Goal: Task Accomplishment & Management: Use online tool/utility

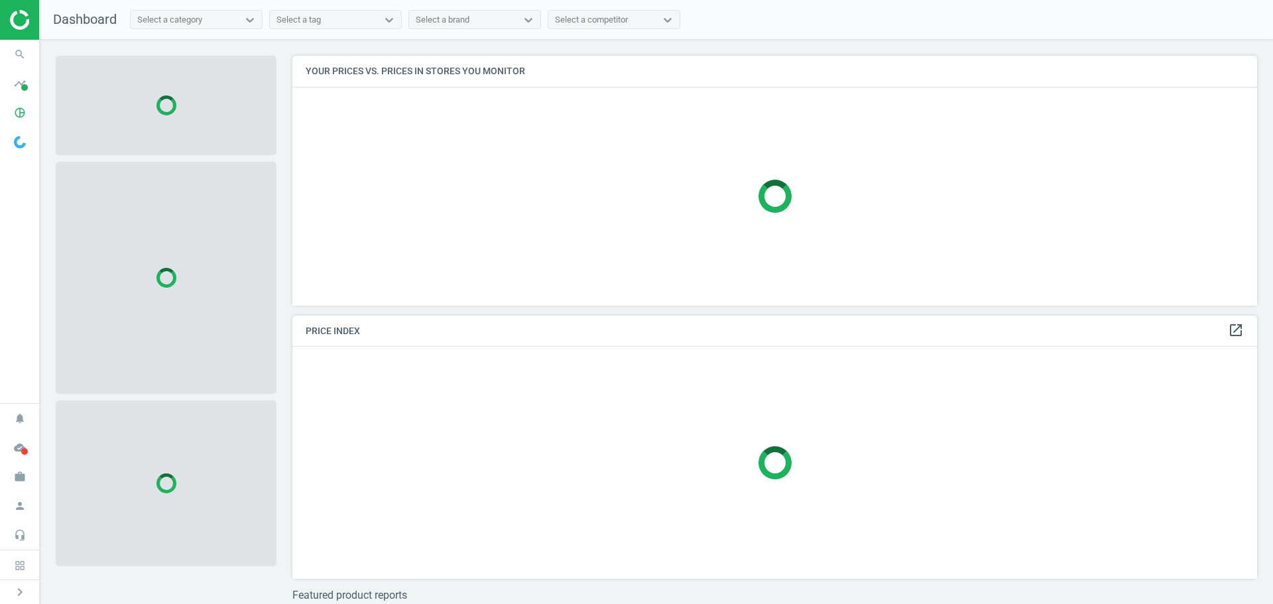
scroll to position [270, 975]
click at [14, 109] on icon "pie_chart_outlined" at bounding box center [19, 112] width 25 height 25
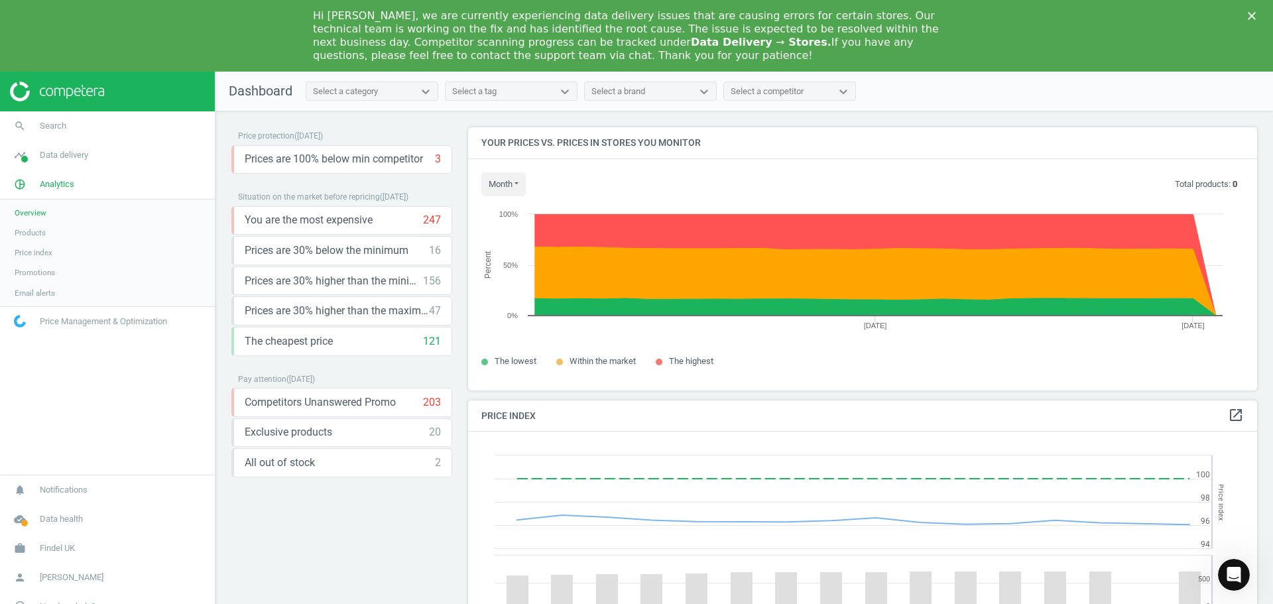
scroll to position [326, 800]
click at [1251, 17] on polygon "Close" at bounding box center [1252, 16] width 8 height 8
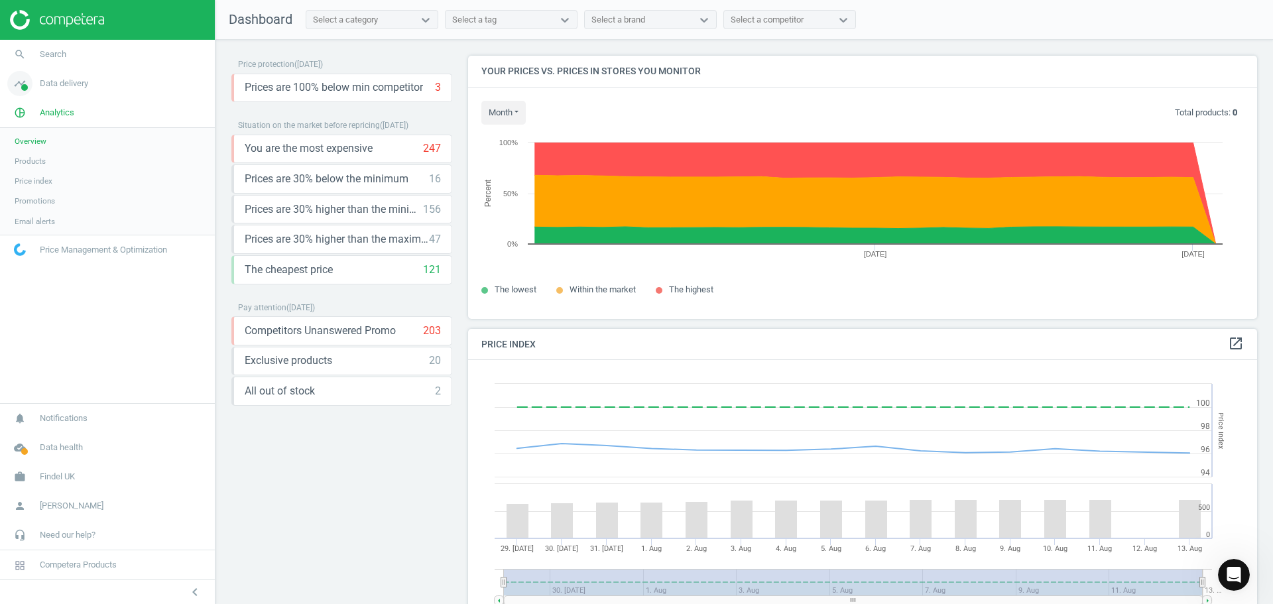
click at [56, 83] on span "Data delivery" at bounding box center [64, 84] width 48 height 12
click at [34, 151] on span "Matches" at bounding box center [29, 152] width 29 height 11
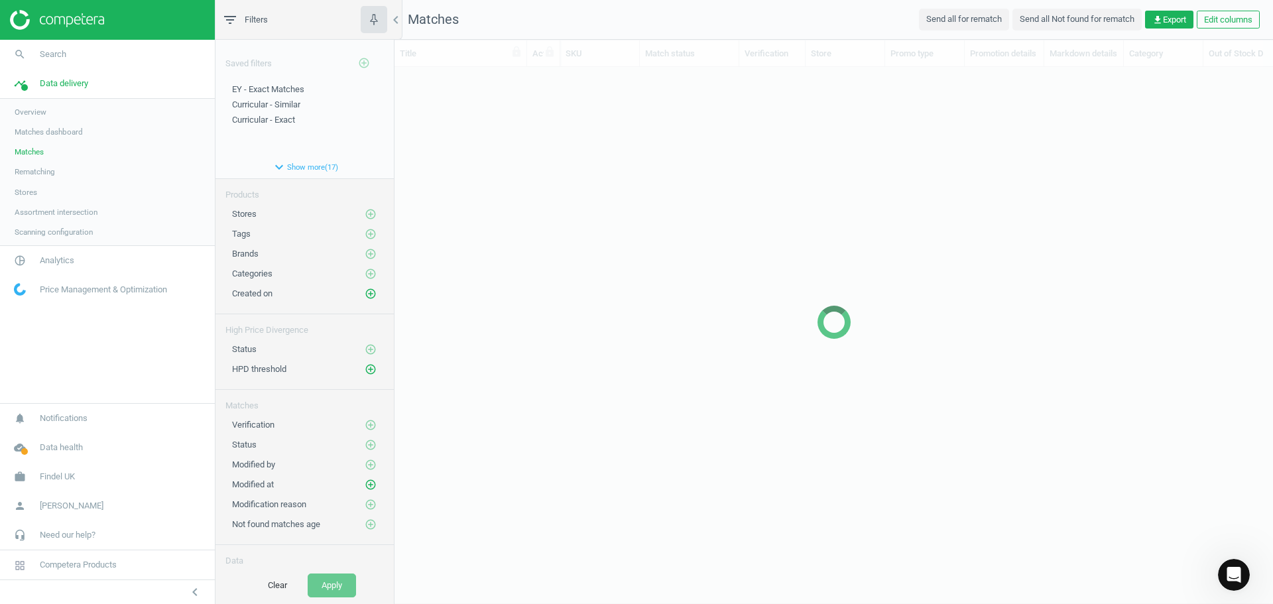
scroll to position [492, 869]
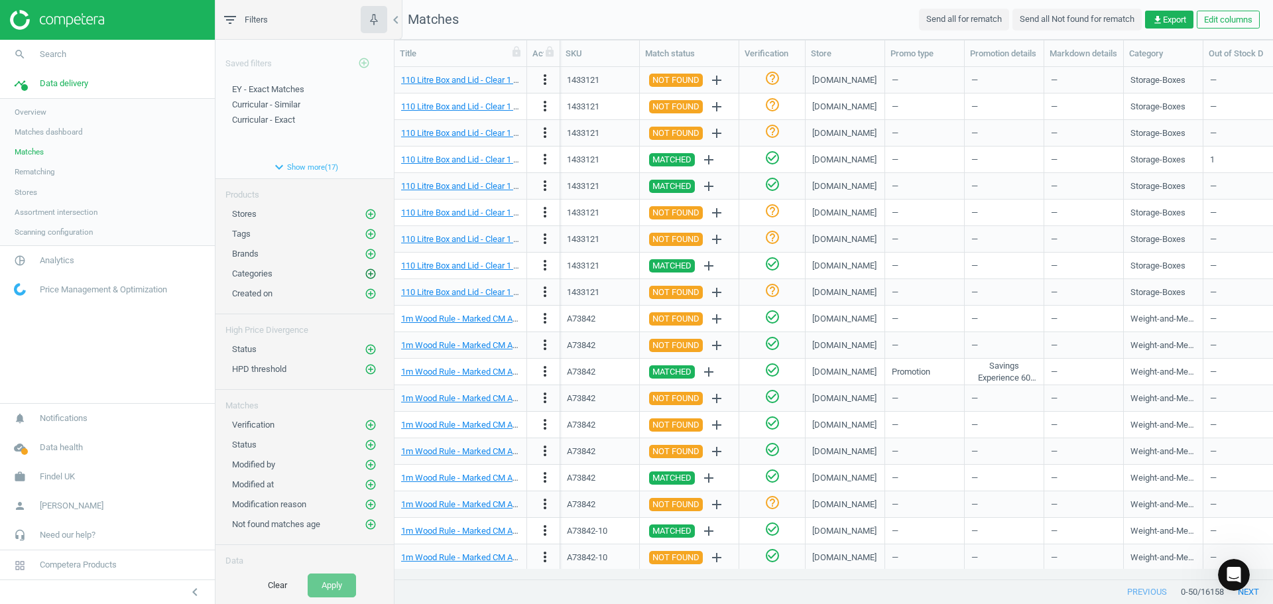
click at [365, 269] on icon "add_circle_outline" at bounding box center [371, 274] width 12 height 12
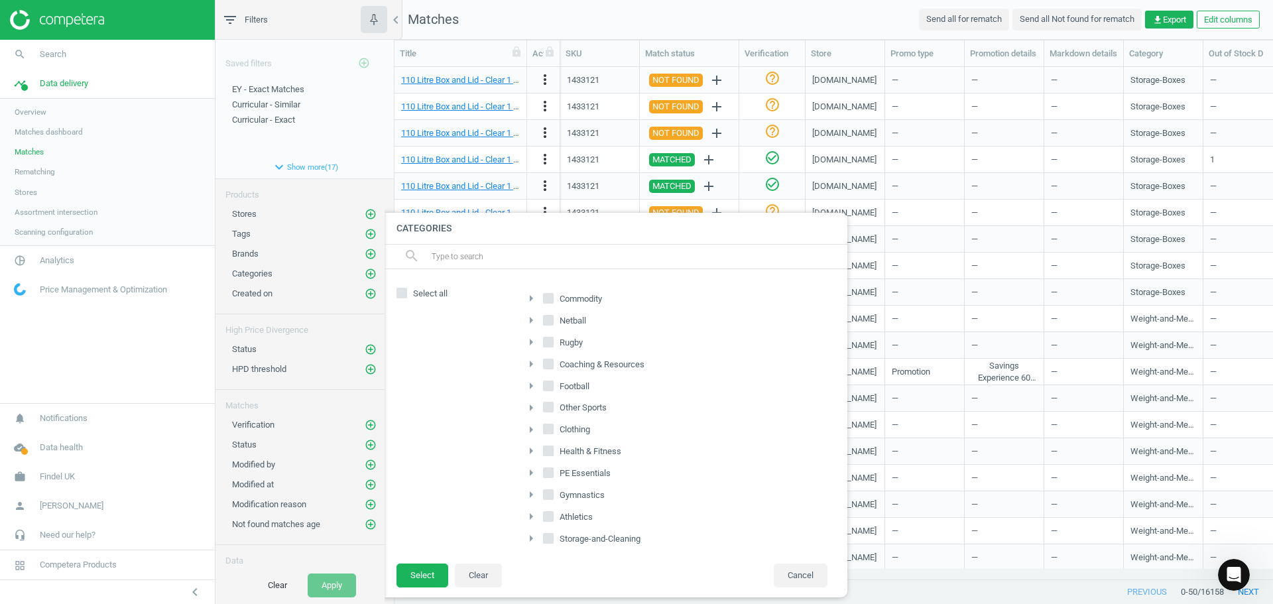
click at [554, 301] on label "Commodity" at bounding box center [574, 299] width 62 height 19
click at [553, 301] on input "Commodity" at bounding box center [548, 298] width 9 height 9
click at [551, 296] on input "Commodity" at bounding box center [548, 298] width 9 height 9
checkbox input "false"
click at [532, 296] on icon "arrow_right" at bounding box center [531, 298] width 16 height 16
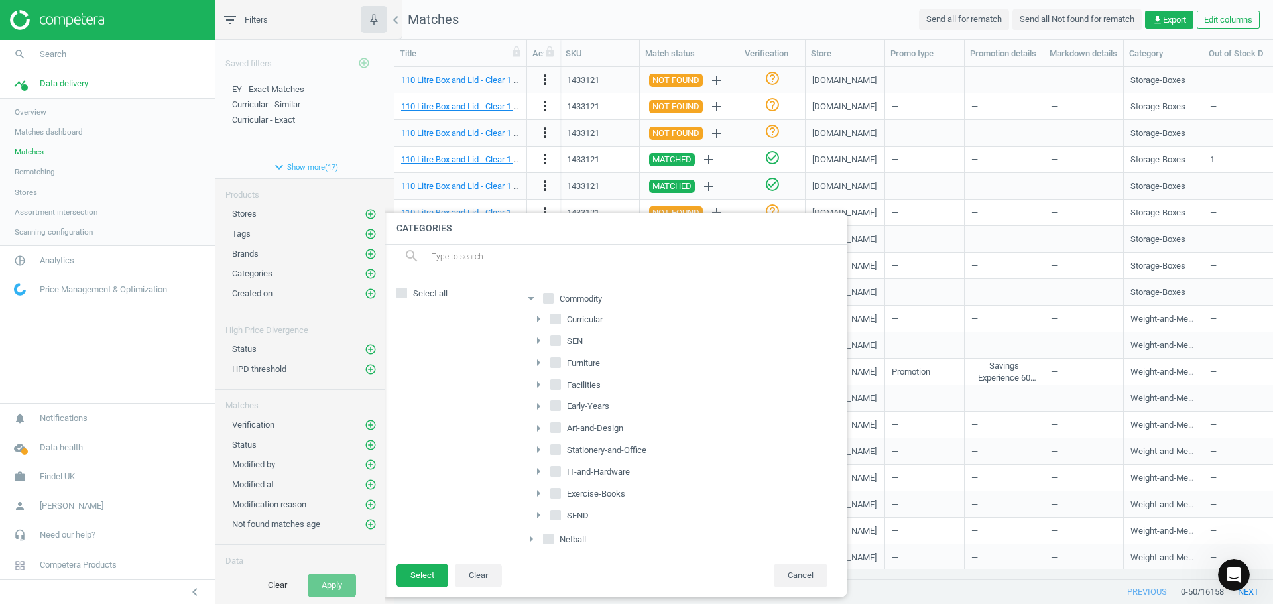
click at [555, 405] on input "Early-Years" at bounding box center [556, 406] width 9 height 9
checkbox input "true"
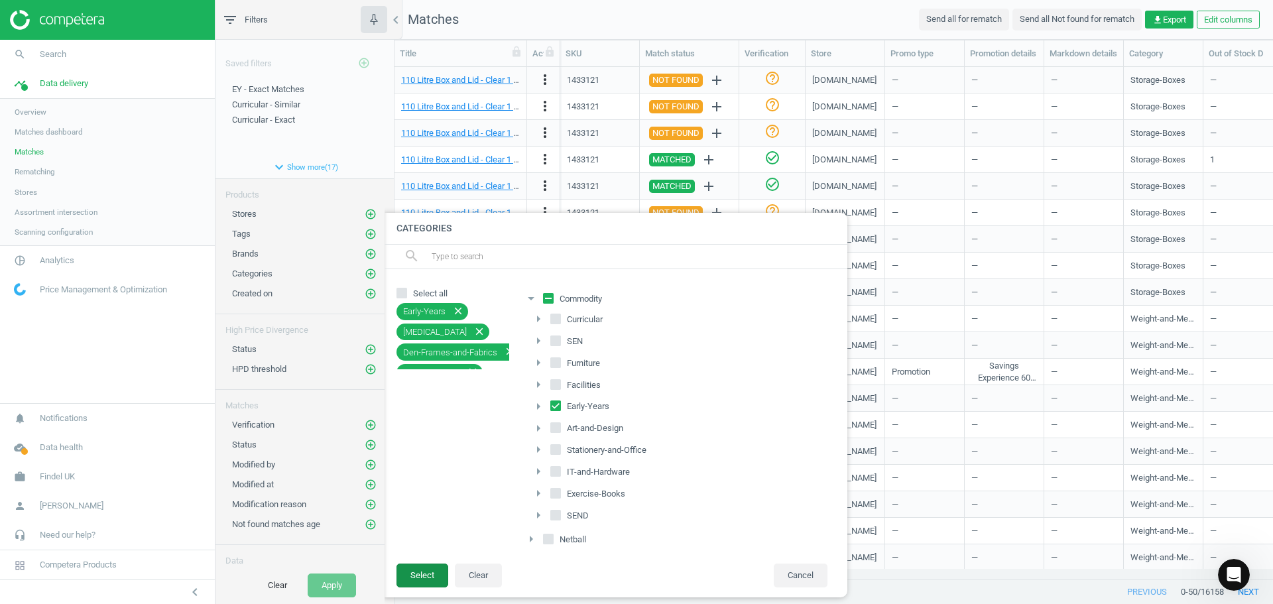
click at [434, 573] on button "Select" at bounding box center [423, 576] width 52 height 24
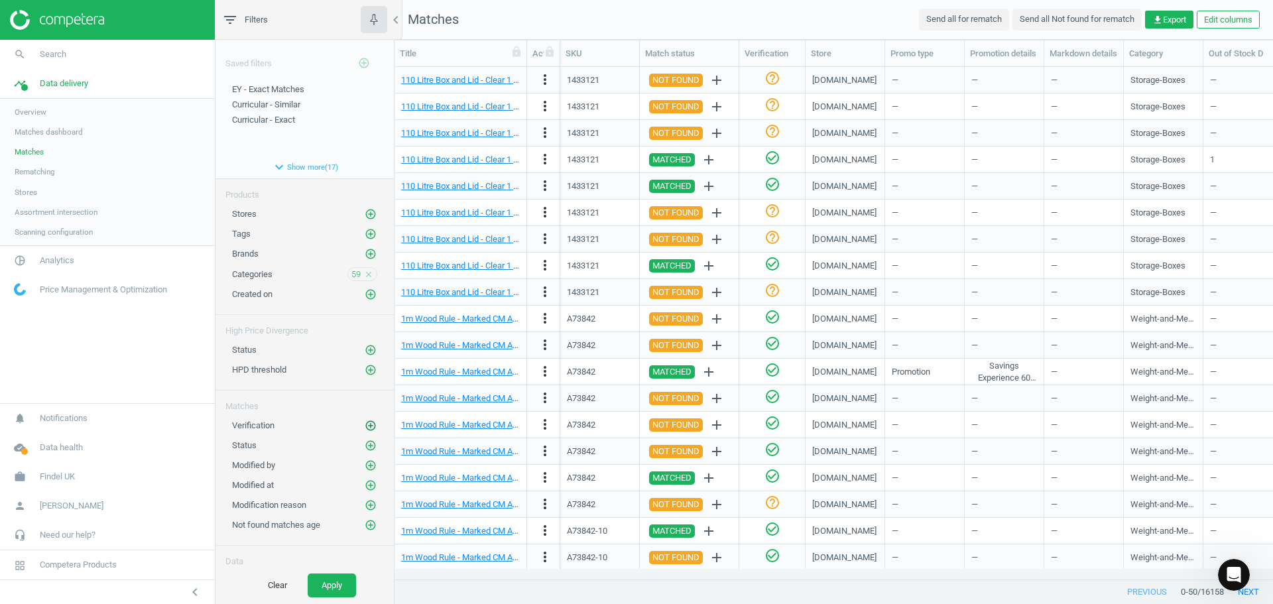
click at [367, 425] on button "add_circle_outline" at bounding box center [370, 425] width 13 height 13
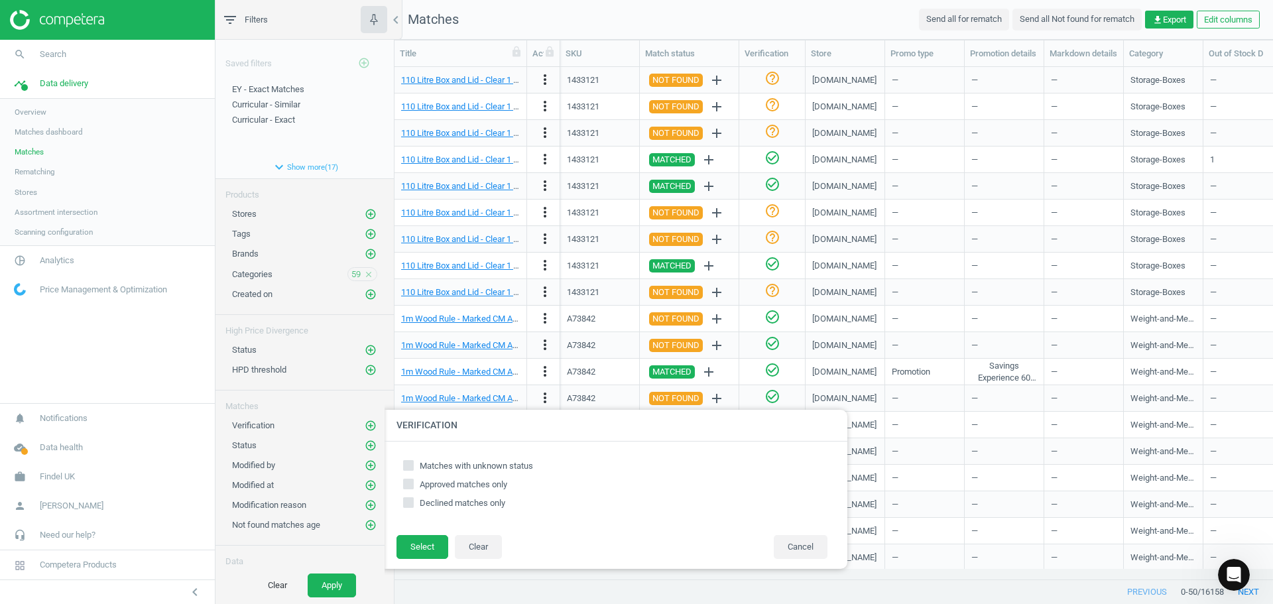
click at [416, 466] on label "Matches with unknown status" at bounding box center [615, 466] width 424 height 12
click at [413, 466] on input "Matches with unknown status" at bounding box center [409, 465] width 9 height 9
checkbox input "true"
click at [418, 546] on button "Select" at bounding box center [423, 547] width 52 height 24
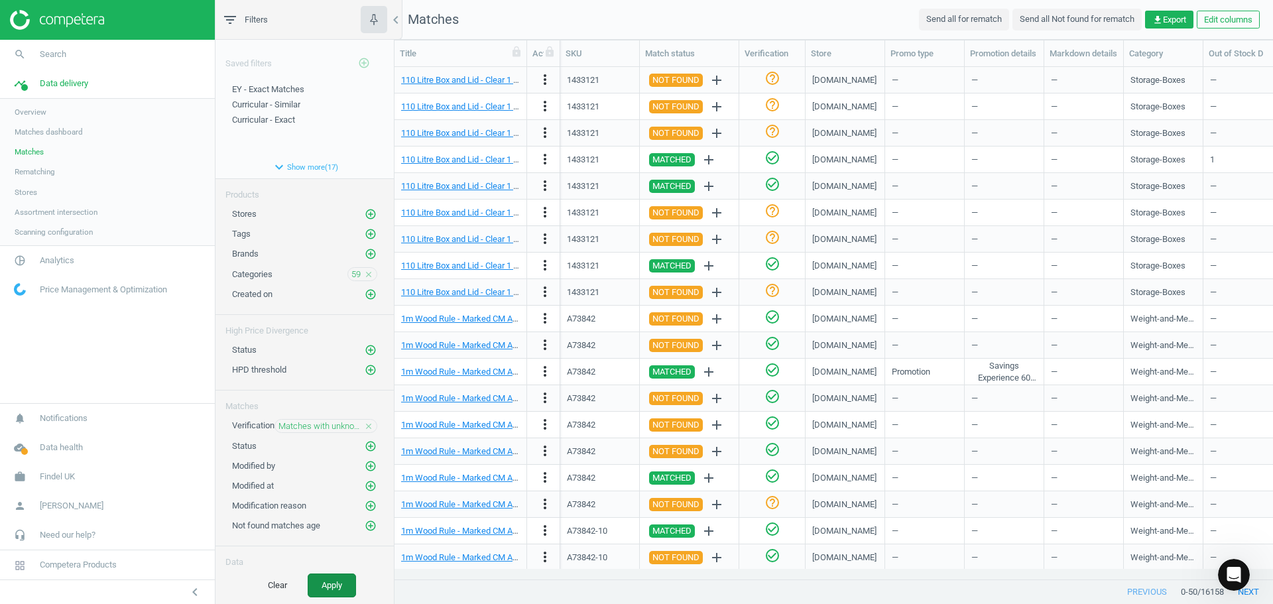
click at [330, 586] on button "Apply" at bounding box center [332, 586] width 48 height 24
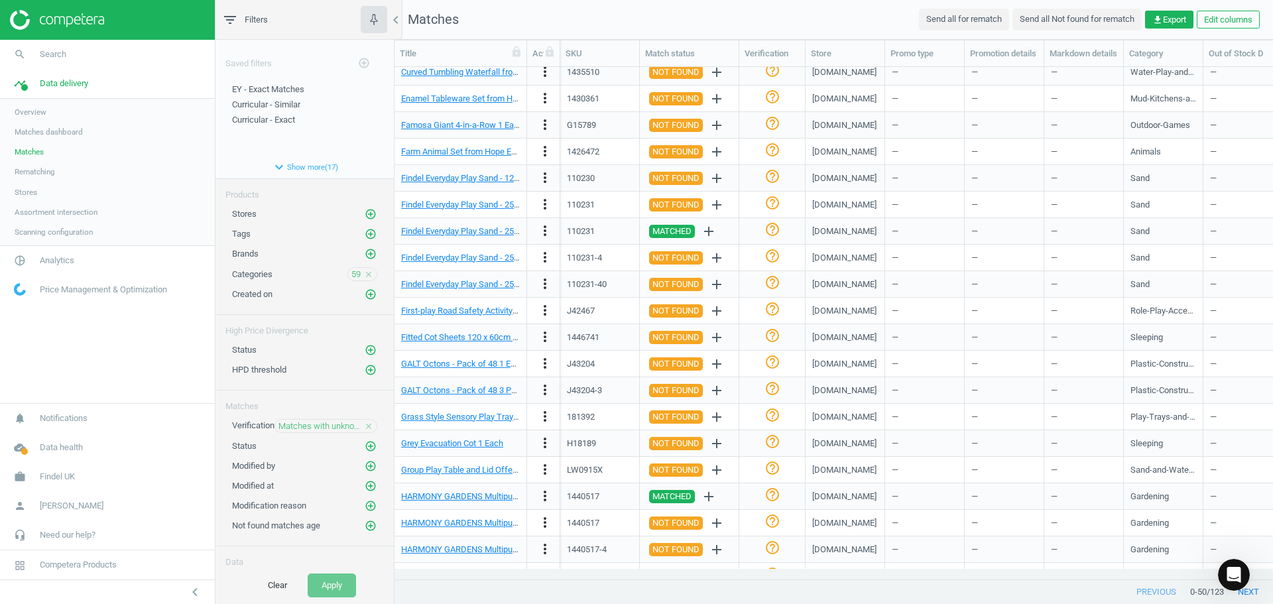
scroll to position [398, 0]
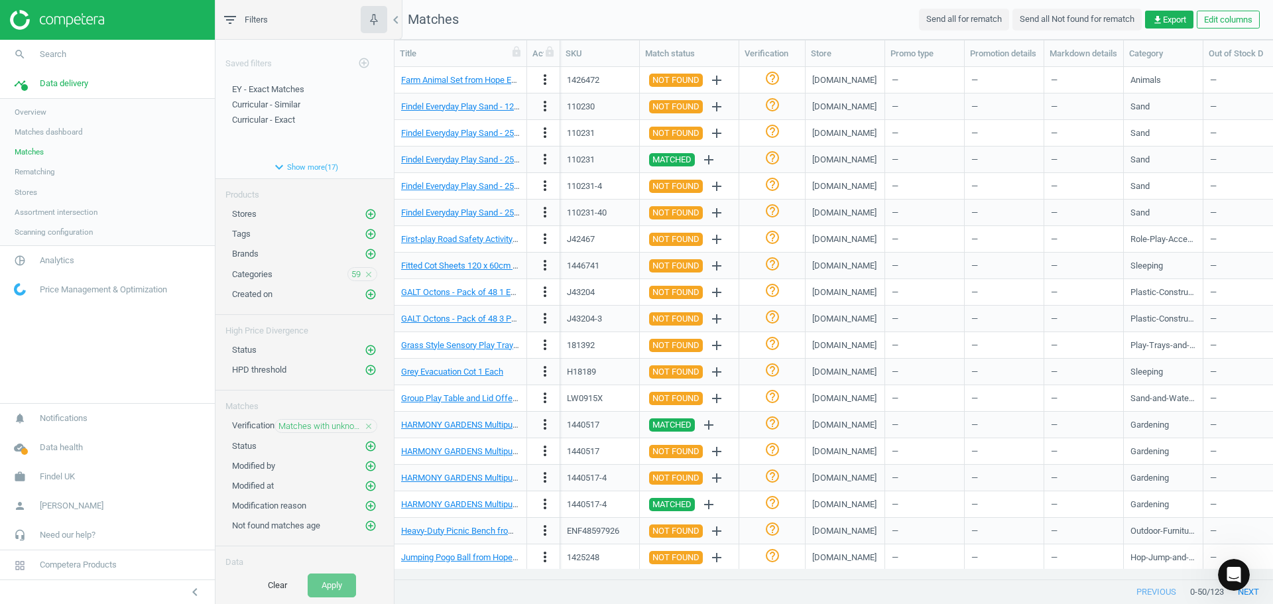
click at [91, 21] on img at bounding box center [57, 20] width 94 height 20
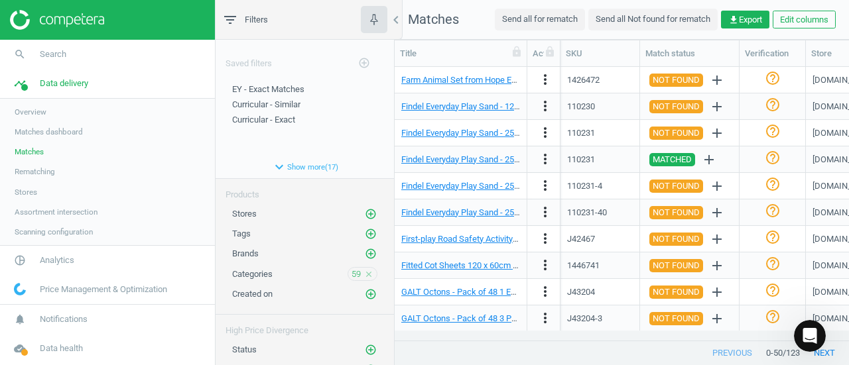
scroll to position [253, 444]
click at [399, 16] on icon "chevron_left" at bounding box center [396, 20] width 16 height 16
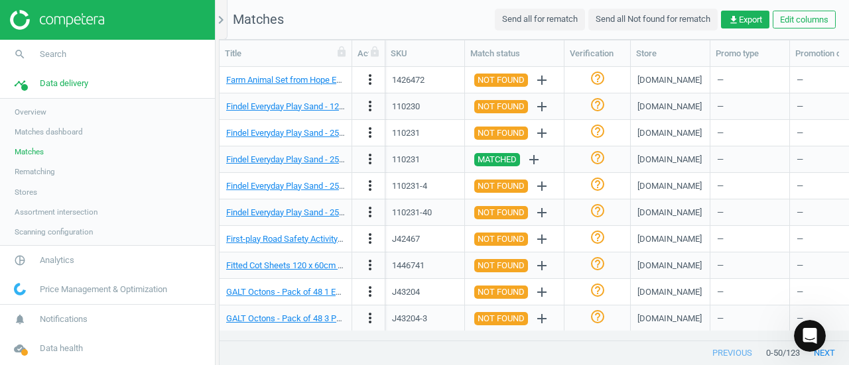
scroll to position [253, 619]
drag, startPoint x: 420, startPoint y: 131, endPoint x: 390, endPoint y: 133, distance: 30.5
click at [390, 133] on div "110231" at bounding box center [425, 133] width 80 height 27
copy div "110231"
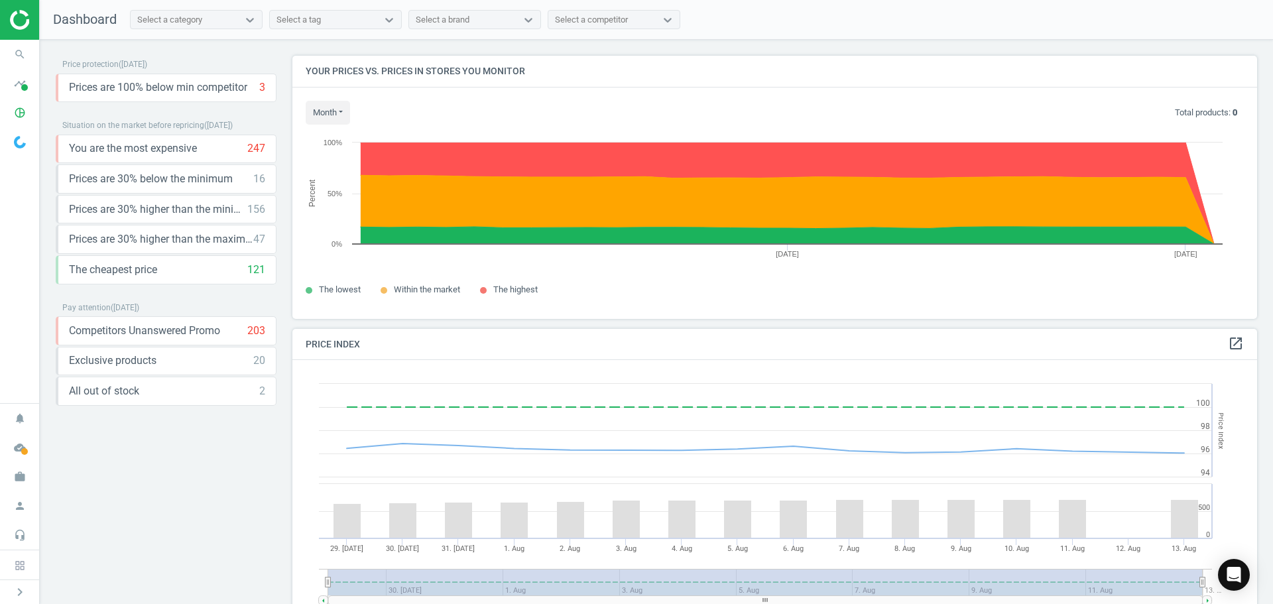
scroll to position [326, 975]
click at [17, 52] on icon "search" at bounding box center [19, 54] width 25 height 25
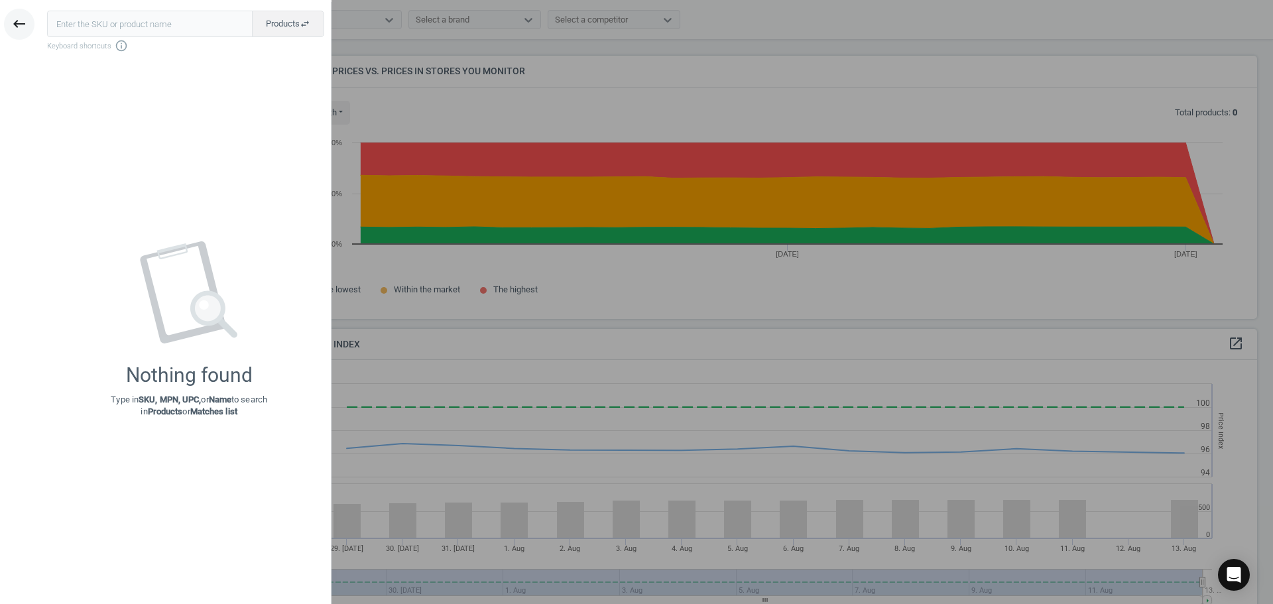
click at [21, 25] on icon "keyboard_backspace" at bounding box center [19, 24] width 16 height 16
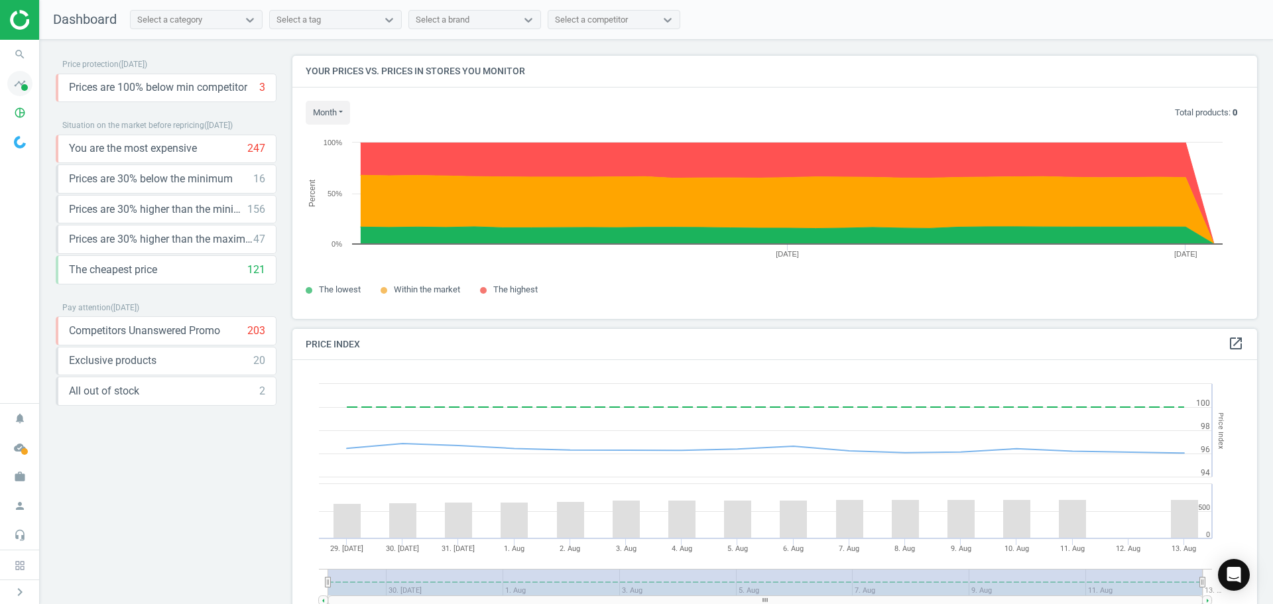
click at [21, 79] on icon "timeline" at bounding box center [19, 83] width 25 height 25
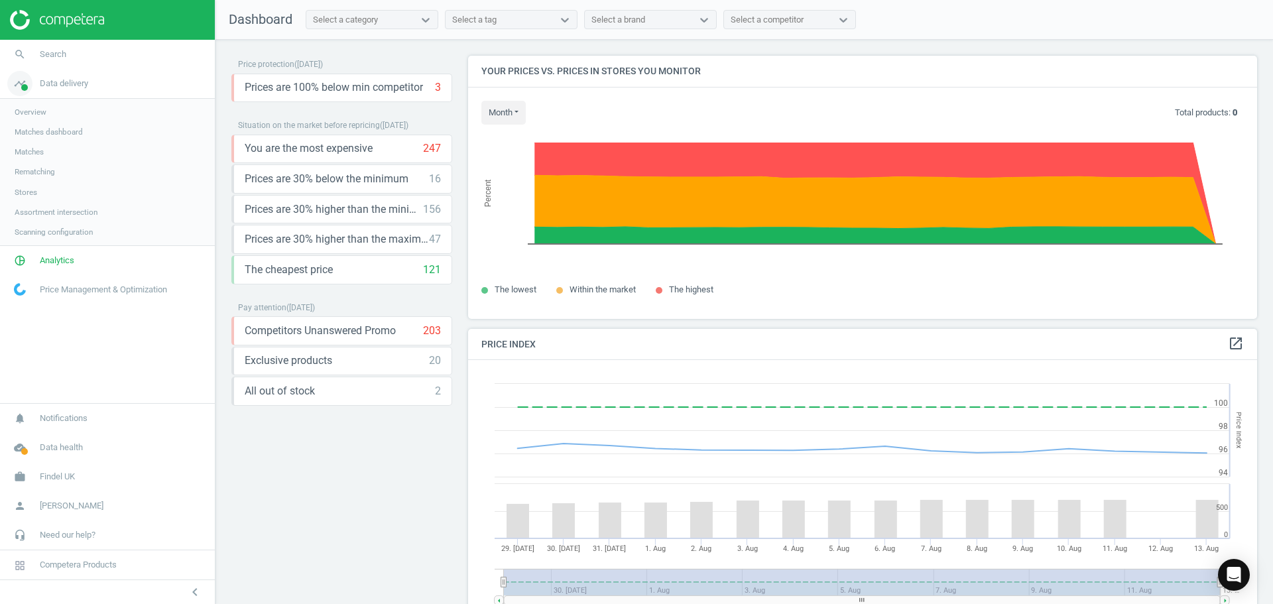
scroll to position [326, 800]
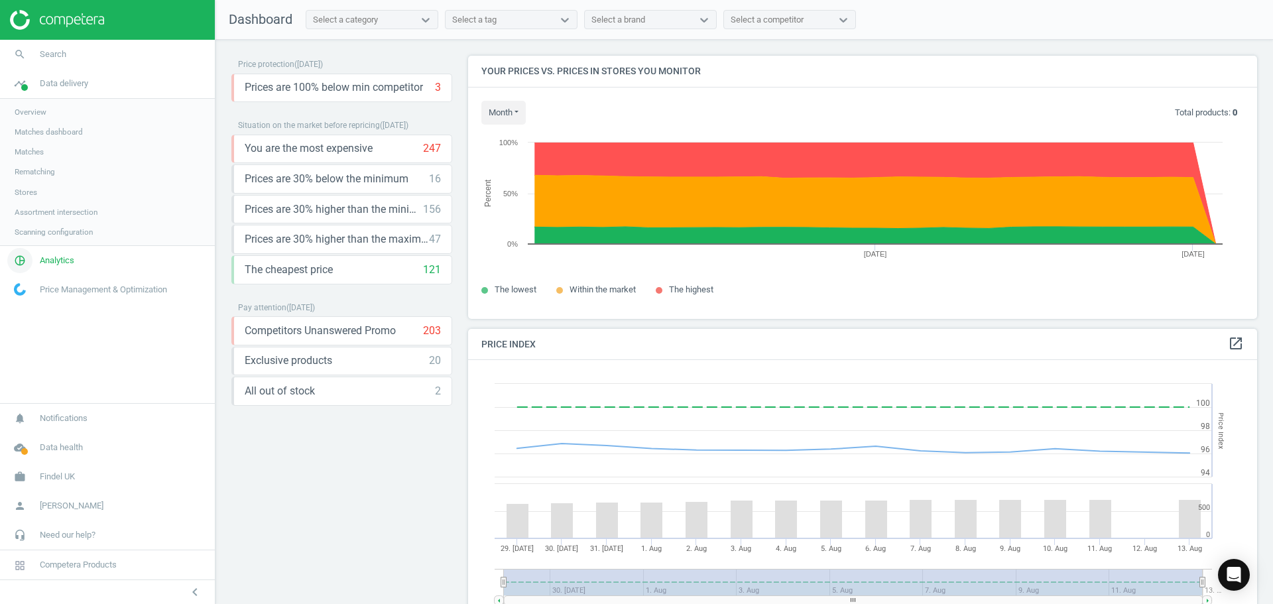
click at [50, 263] on span "Analytics" at bounding box center [57, 261] width 34 height 12
click at [31, 163] on span "Products" at bounding box center [30, 161] width 31 height 11
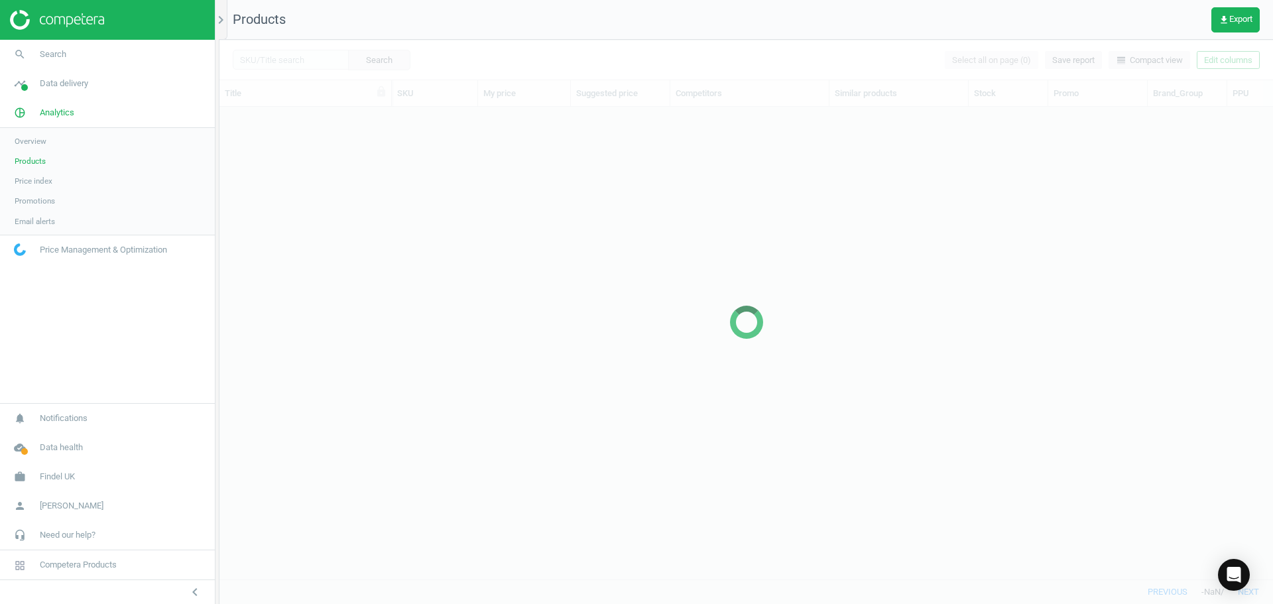
scroll to position [452, 1044]
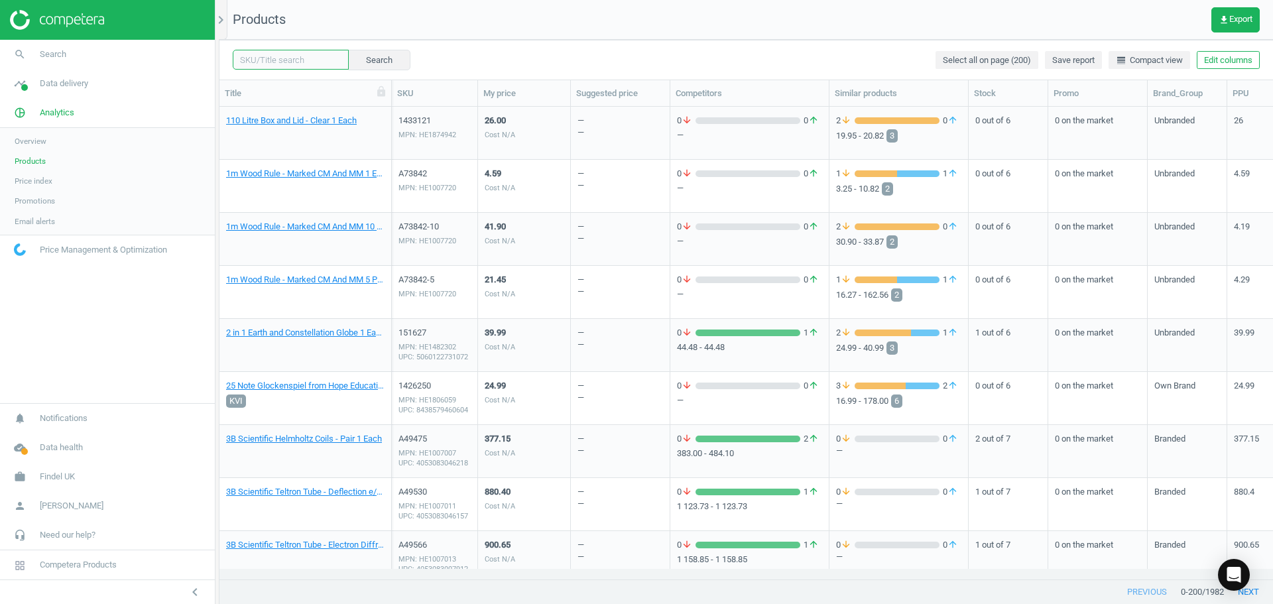
click at [286, 60] on input "text" at bounding box center [291, 60] width 116 height 20
paste input "110231"
type input "110231"
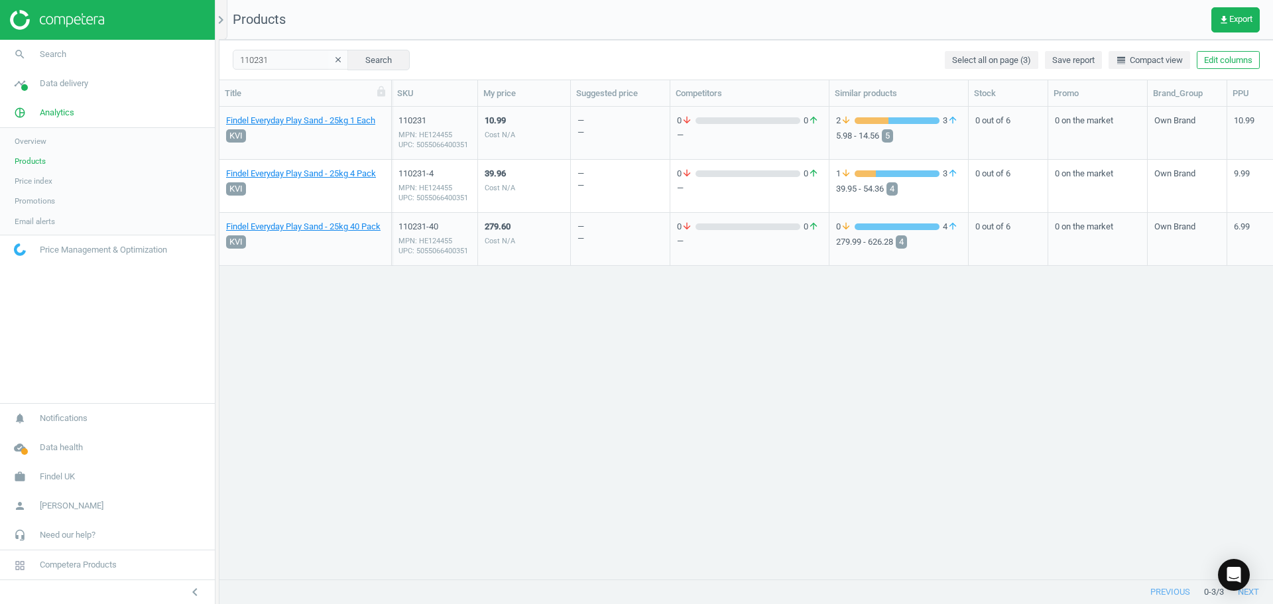
click at [533, 141] on div "10.99 Cost N/A" at bounding box center [524, 133] width 79 height 50
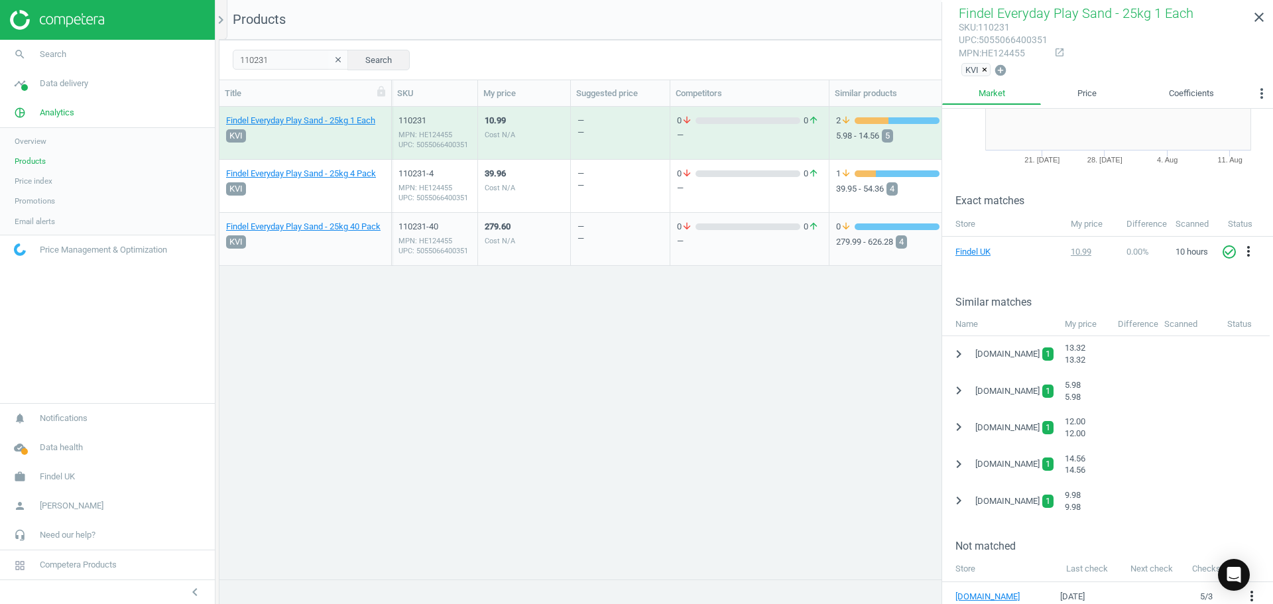
scroll to position [133, 0]
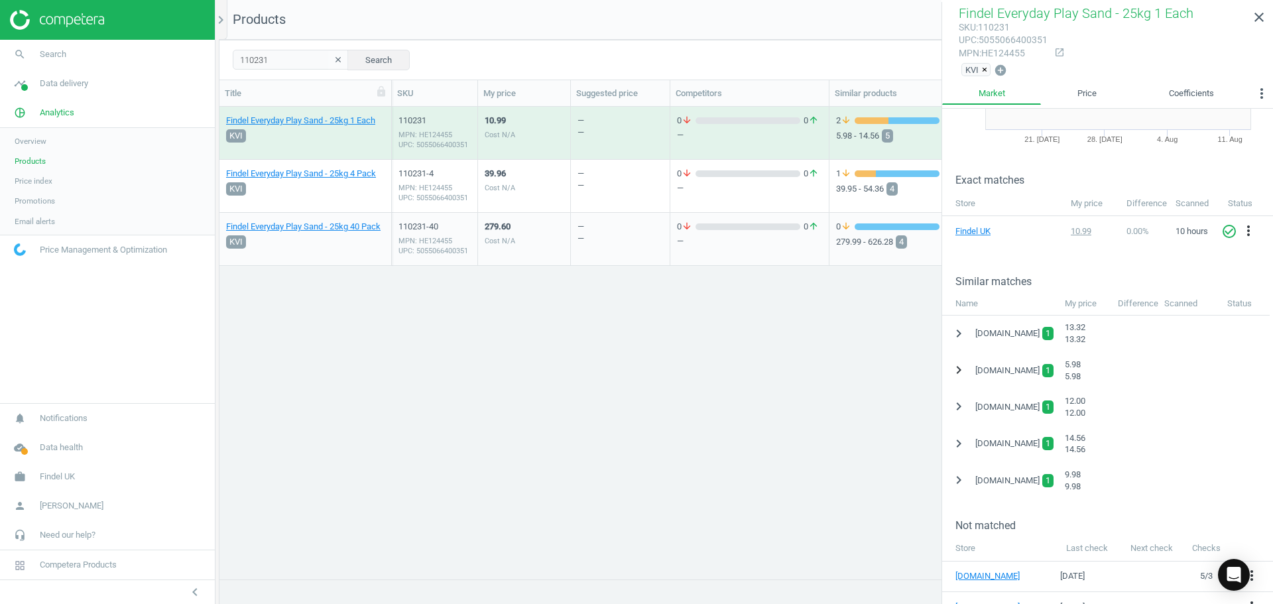
click at [961, 366] on icon "chevron_right" at bounding box center [959, 370] width 16 height 16
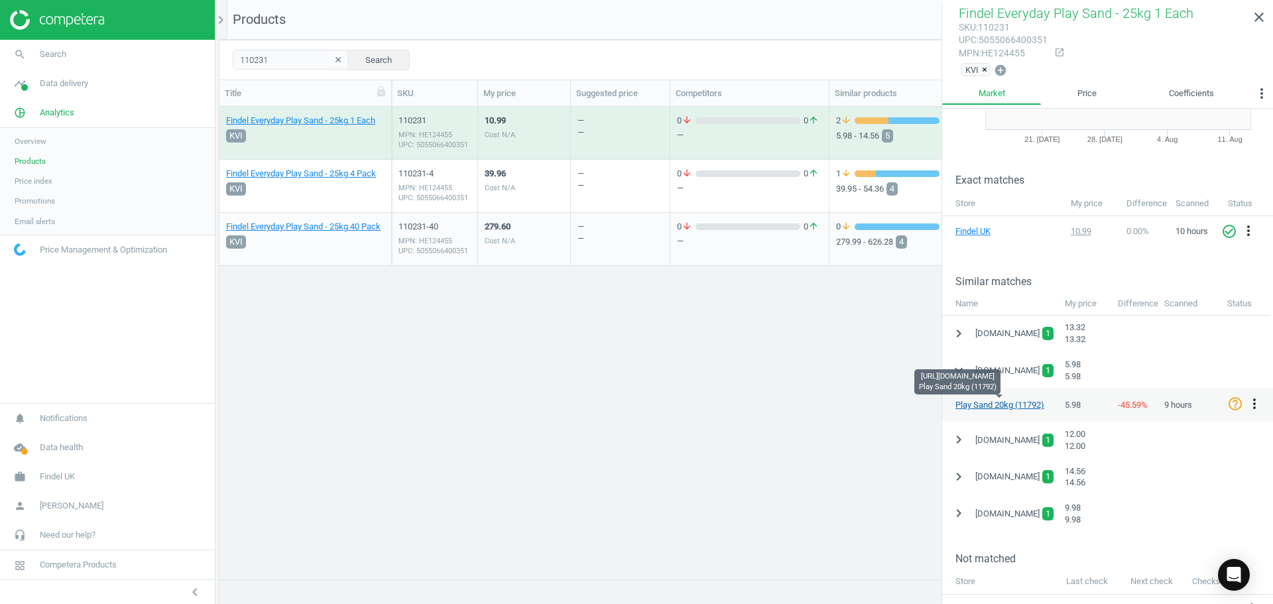
click at [971, 403] on link "Play Sand 20kg (11792)" at bounding box center [1000, 405] width 89 height 10
click at [1253, 403] on icon "more_vert" at bounding box center [1255, 404] width 16 height 16
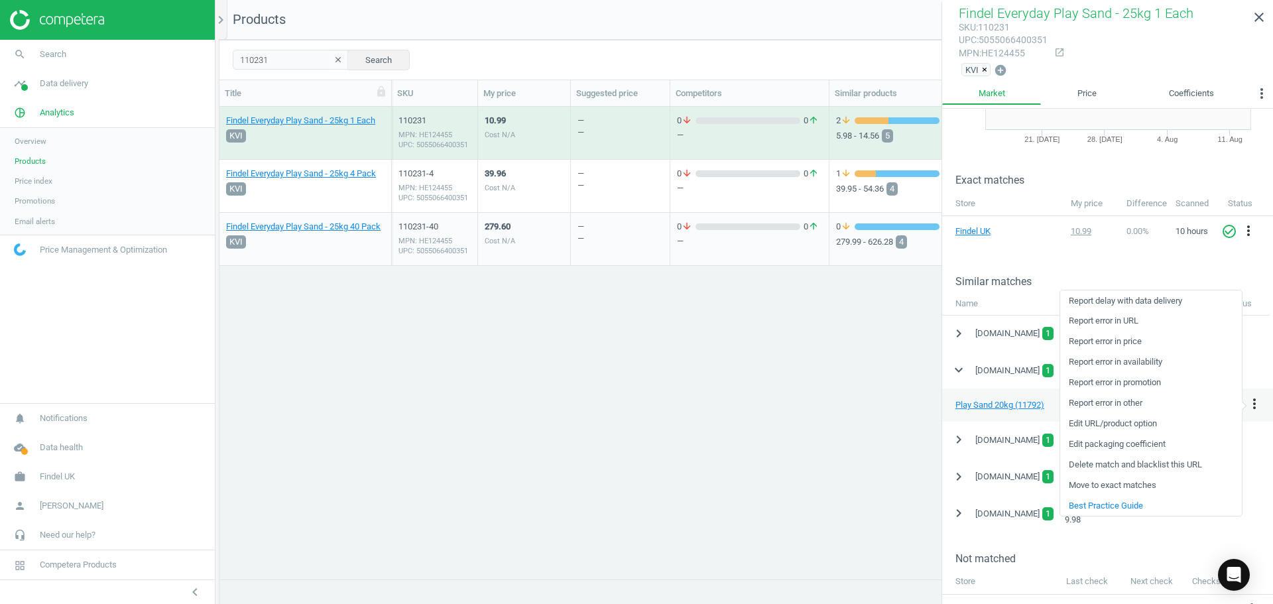
click at [1129, 445] on link "Edit packaging coefficient" at bounding box center [1151, 444] width 182 height 21
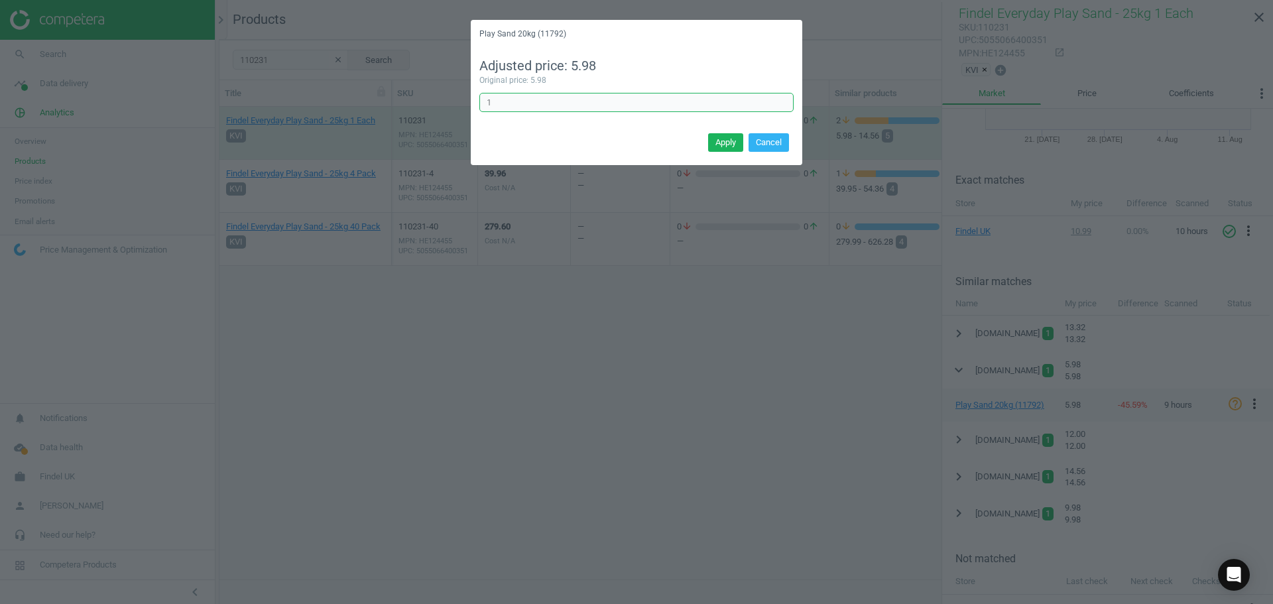
click at [499, 102] on input "1" at bounding box center [636, 103] width 314 height 20
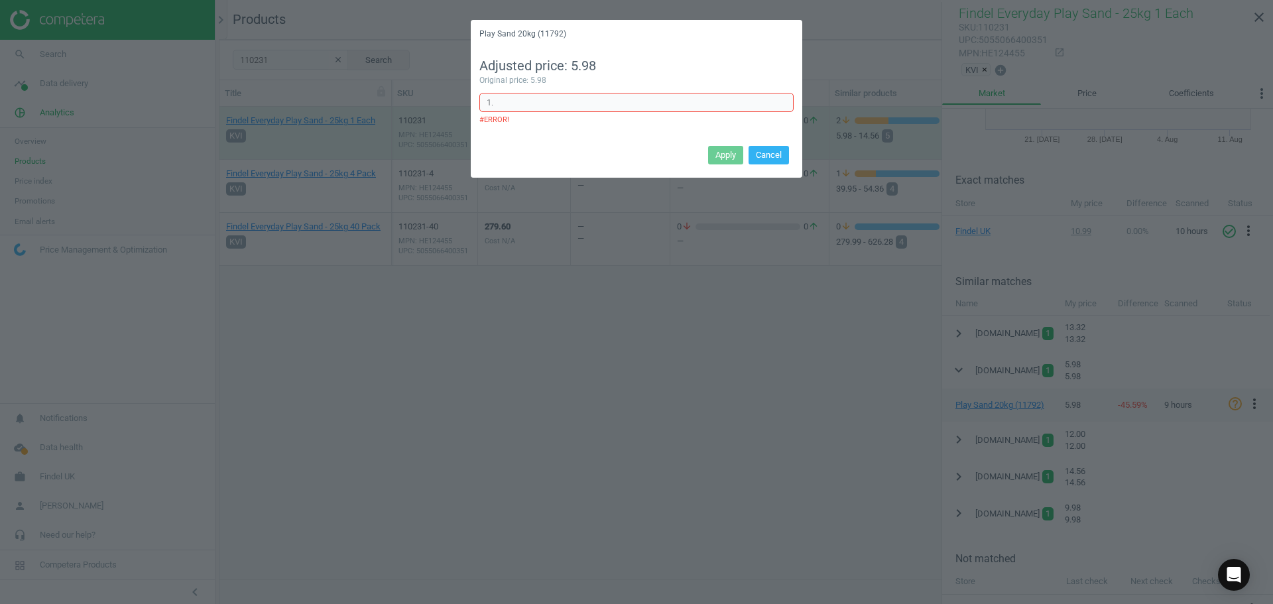
type input "1"
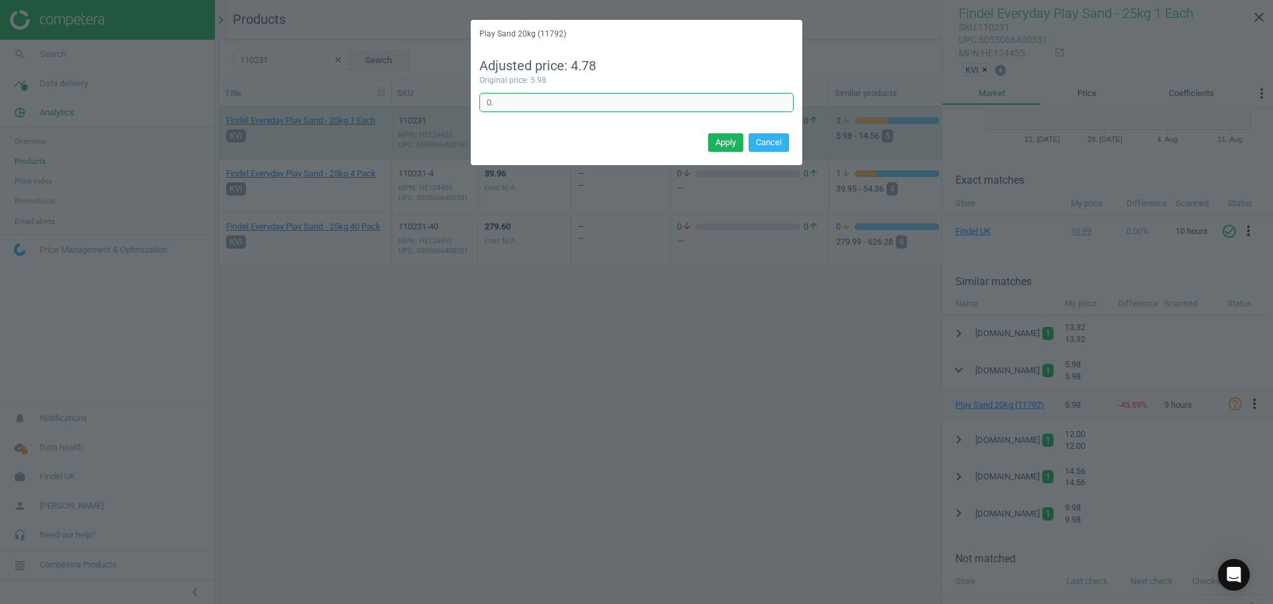
type input "0"
type input "1.25"
click at [721, 137] on button "Apply" at bounding box center [725, 142] width 35 height 19
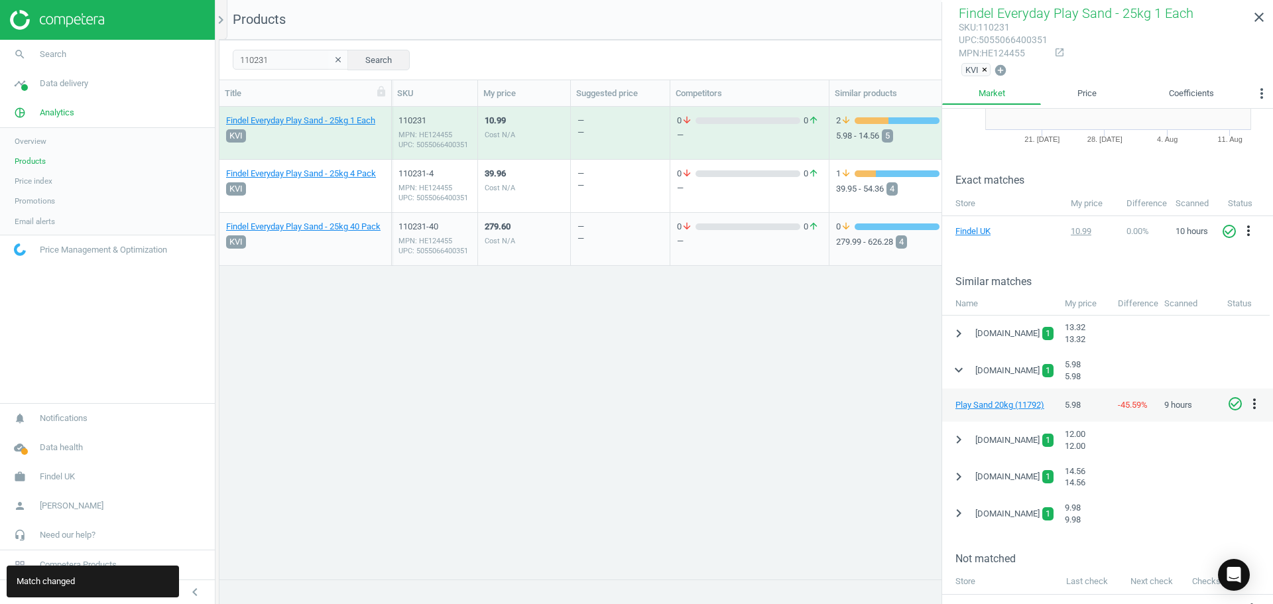
click at [1232, 401] on icon "check_circle_outline" at bounding box center [1235, 404] width 16 height 16
click at [548, 187] on div "39.96 Cost N/A" at bounding box center [524, 186] width 79 height 50
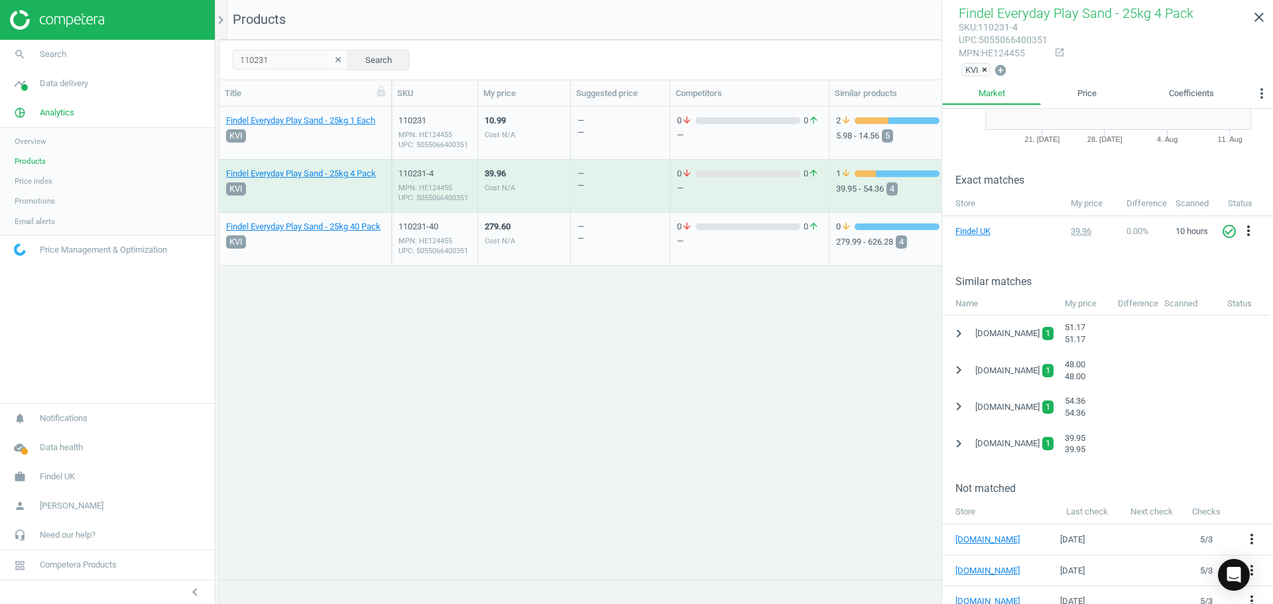
click at [552, 138] on div "10.99 Cost N/A" at bounding box center [524, 133] width 79 height 50
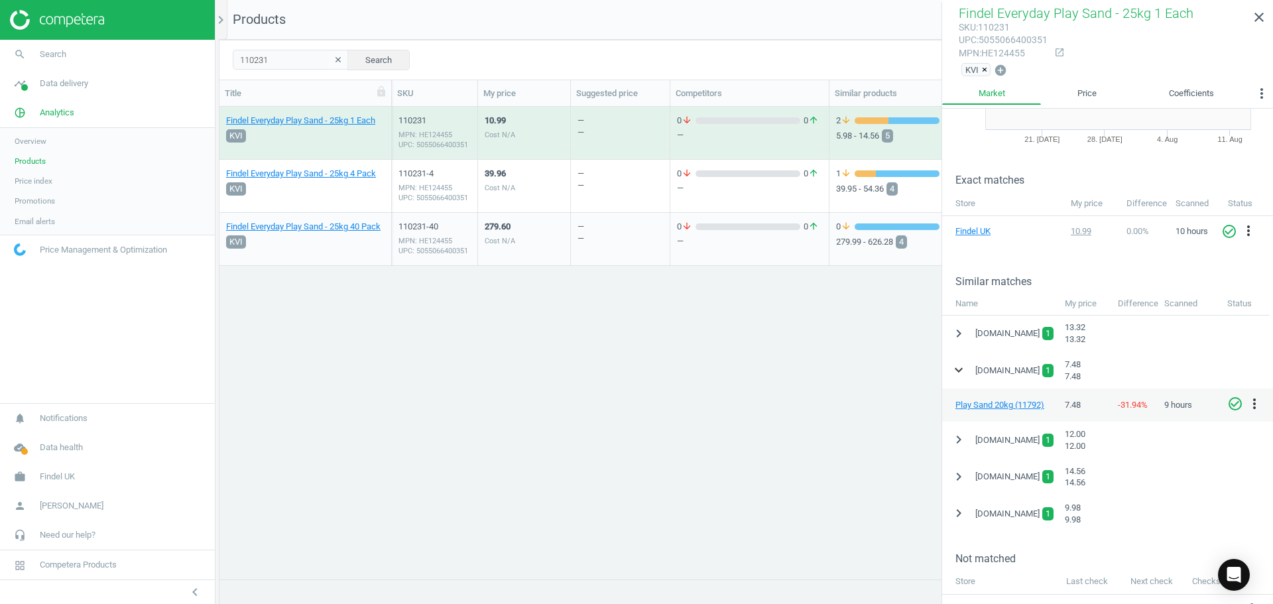
click at [952, 374] on icon "expand_more" at bounding box center [959, 370] width 16 height 16
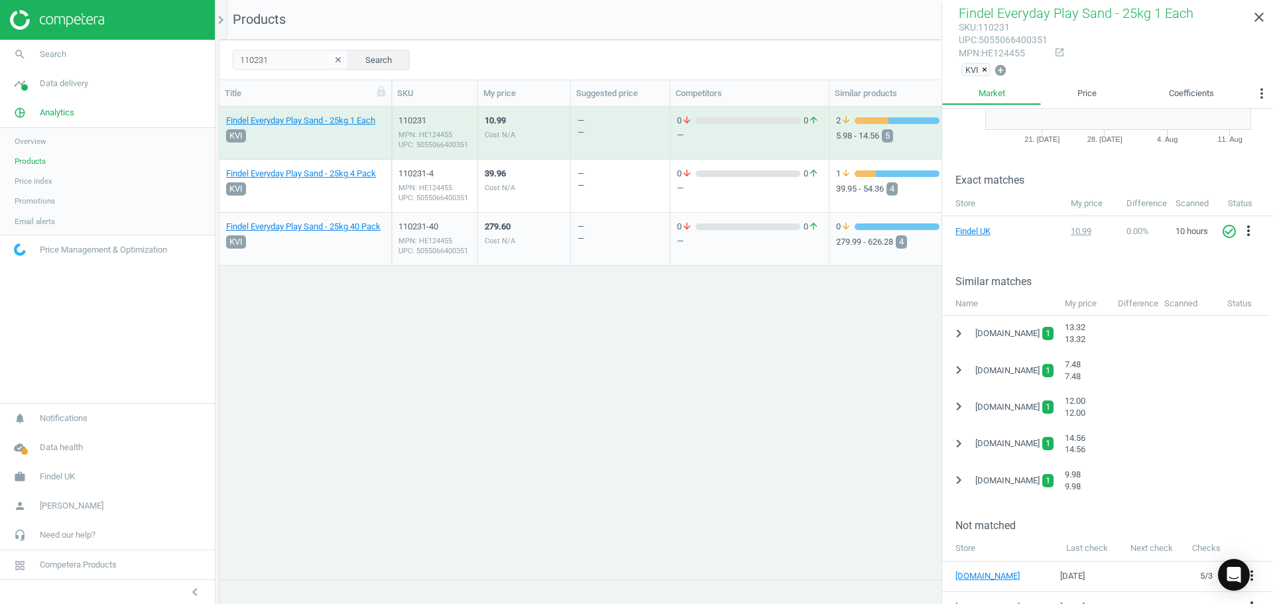
click at [536, 170] on div "39.96 Cost N/A" at bounding box center [524, 186] width 79 height 50
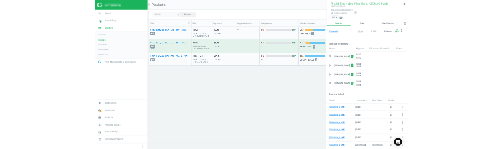
scroll to position [239, 0]
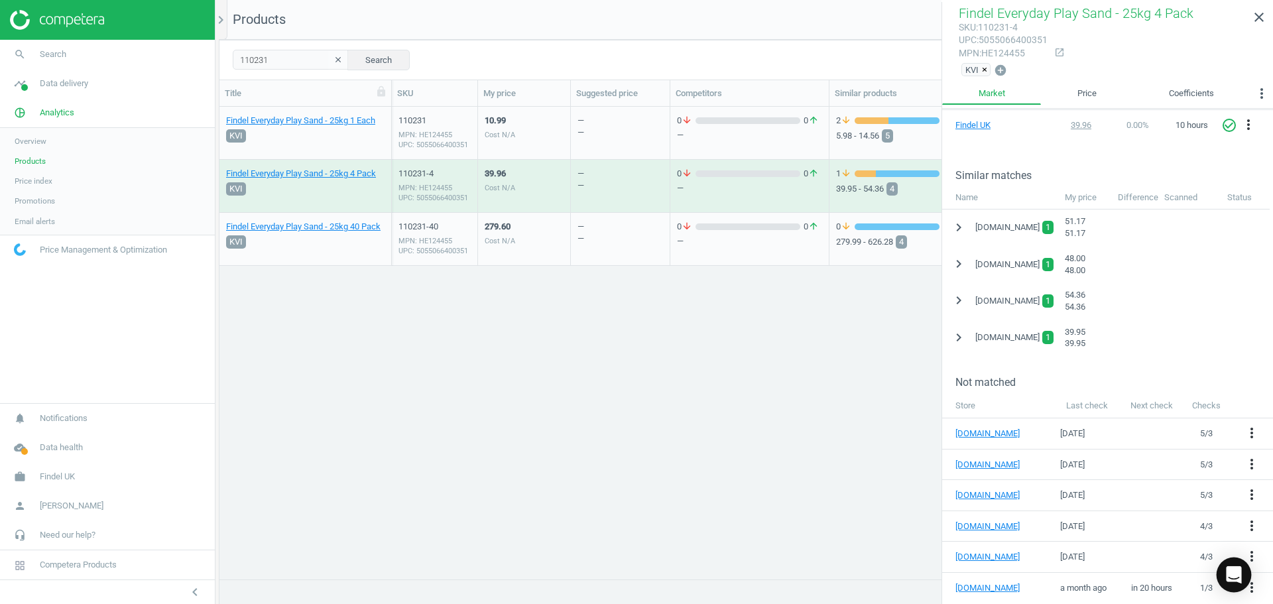
click at [1247, 590] on body "Group 2 Created with Sketch. ic/cloud_download/grey600 Created with Sketch. gra…" at bounding box center [636, 302] width 1273 height 604
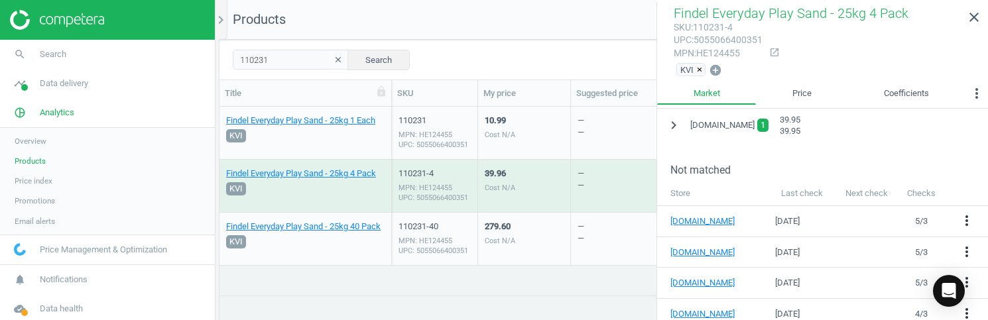
scroll to position [504, 0]
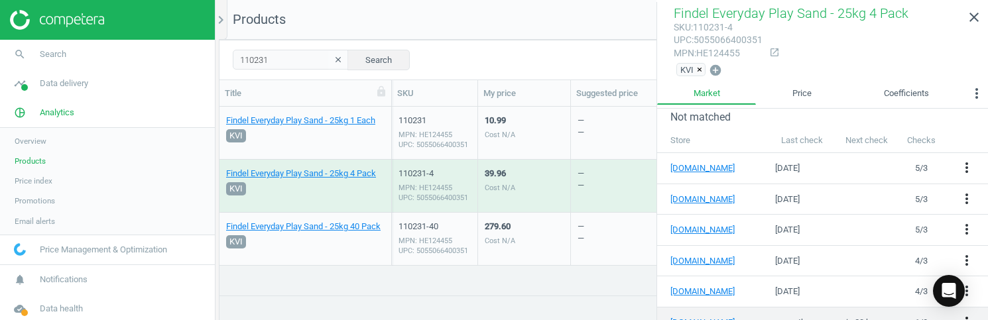
click at [959, 314] on icon "more_vert" at bounding box center [967, 322] width 16 height 16
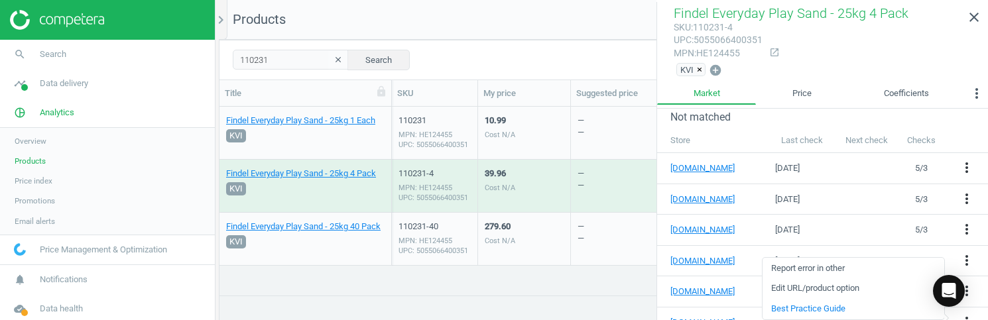
click at [833, 289] on link "Edit URL/product option" at bounding box center [854, 289] width 182 height 21
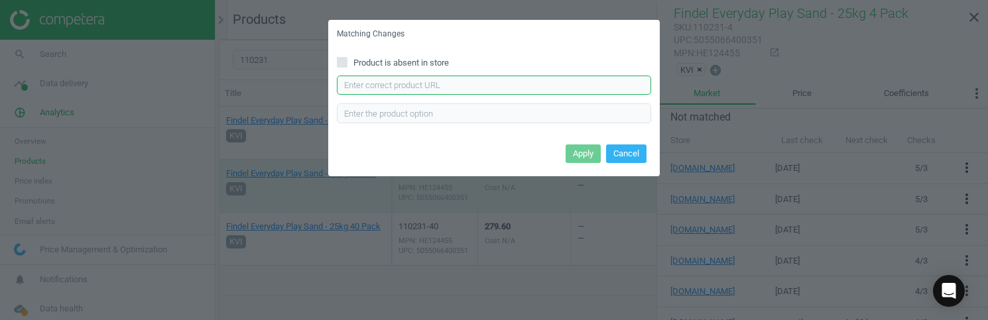
click at [352, 86] on input "text" at bounding box center [494, 86] width 314 height 20
paste input "[URL][DOMAIN_NAME]"
type input "[URL][DOMAIN_NAME]"
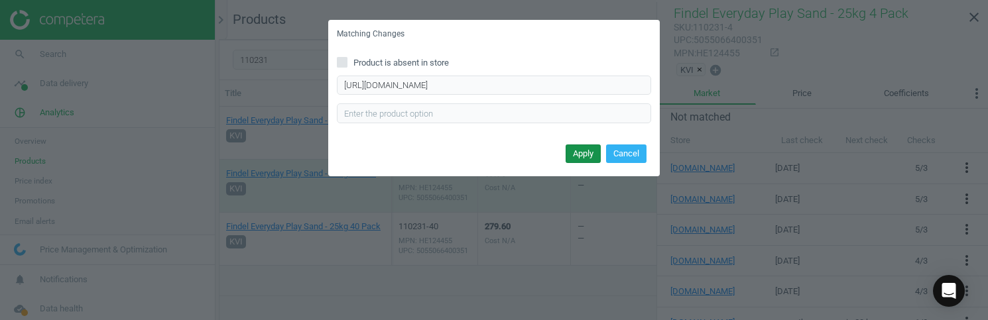
click at [571, 155] on button "Apply" at bounding box center [583, 154] width 35 height 19
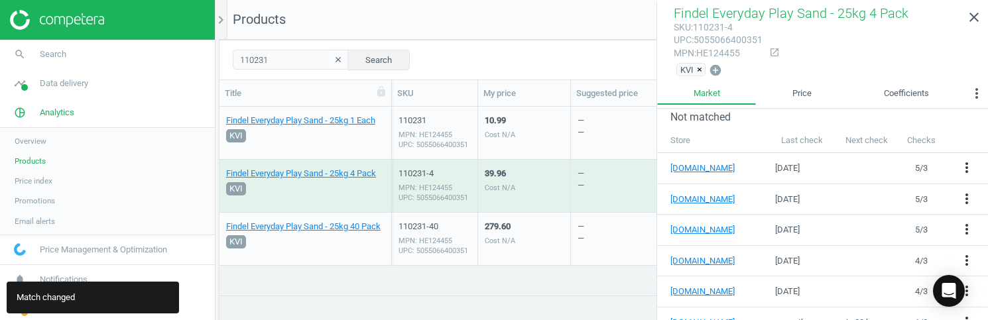
click at [522, 137] on div "10.99 Cost N/A" at bounding box center [524, 133] width 79 height 50
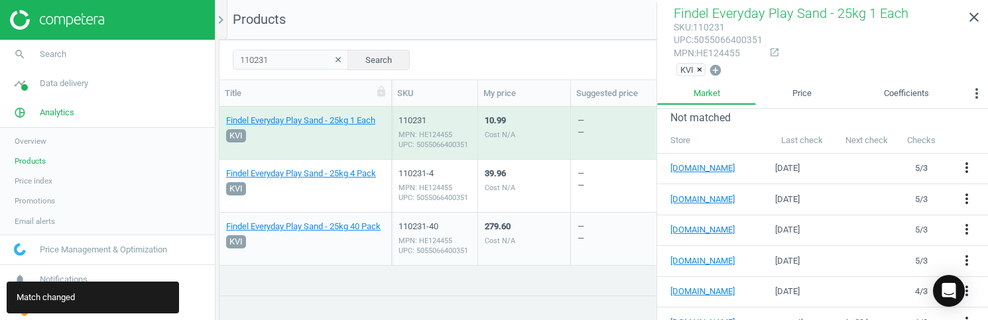
click at [521, 168] on div "39.96 Cost N/A" at bounding box center [524, 186] width 79 height 50
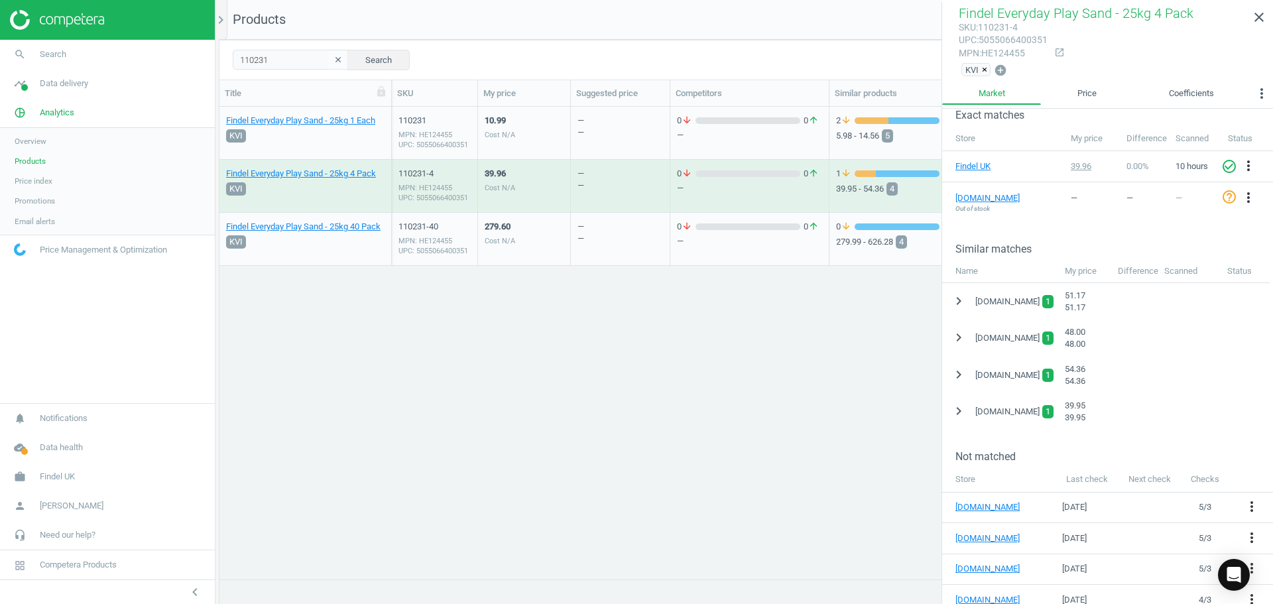
scroll to position [174, 0]
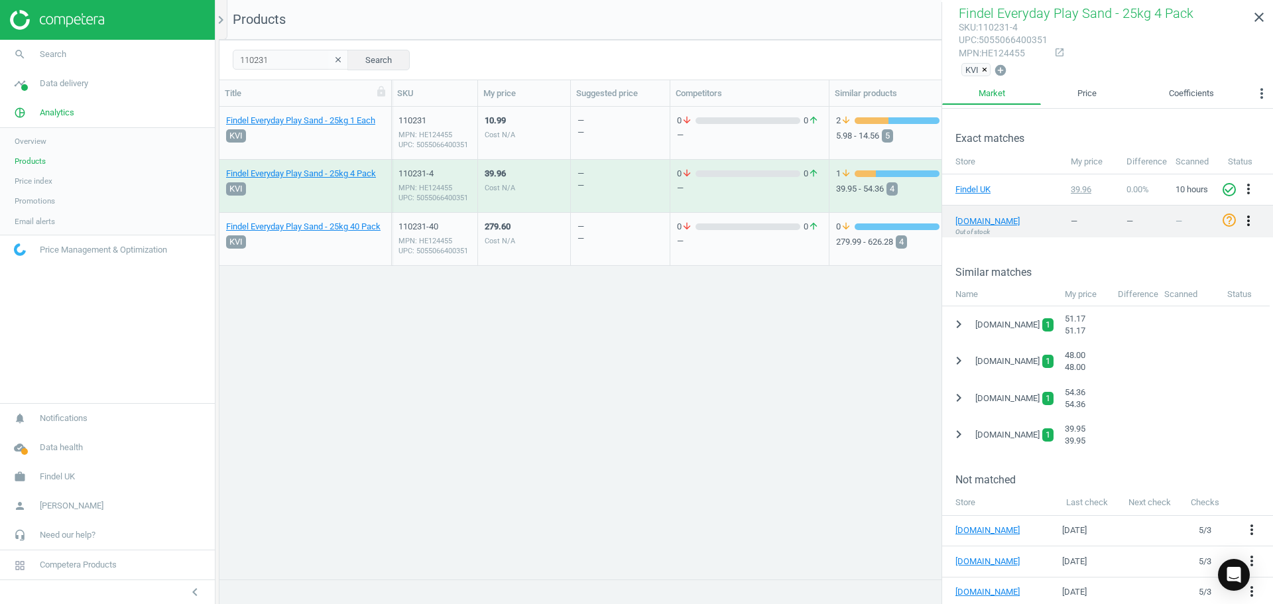
click at [1243, 218] on icon "more_vert" at bounding box center [1249, 221] width 16 height 16
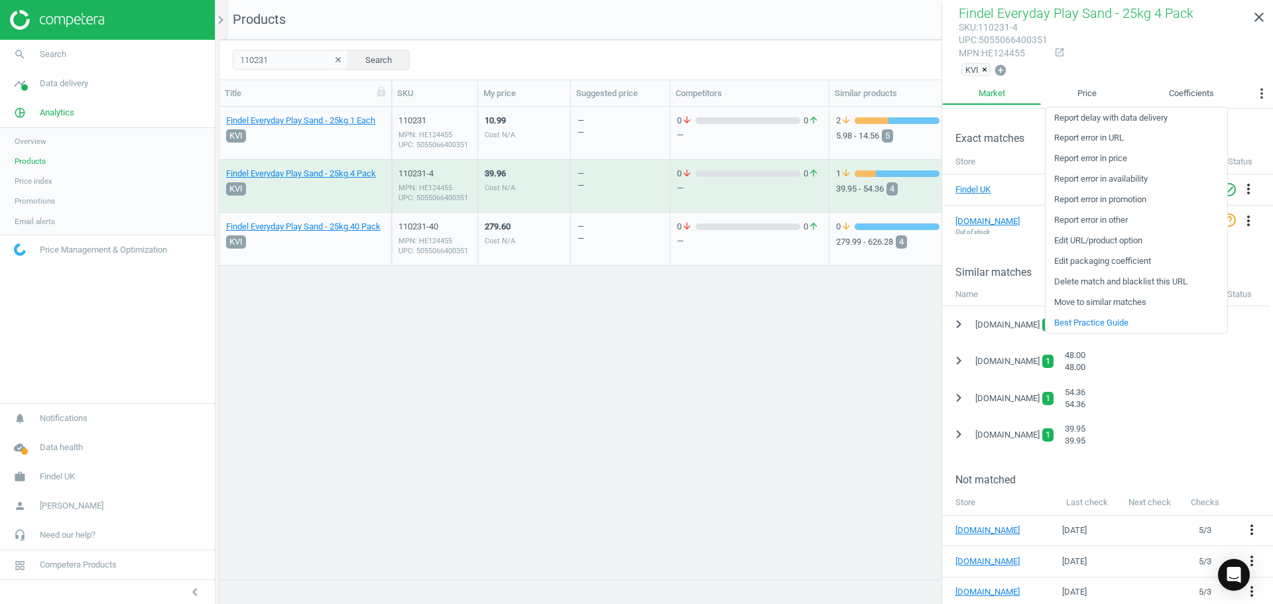
click at [1123, 300] on link "Move to similar matches" at bounding box center [1137, 302] width 182 height 21
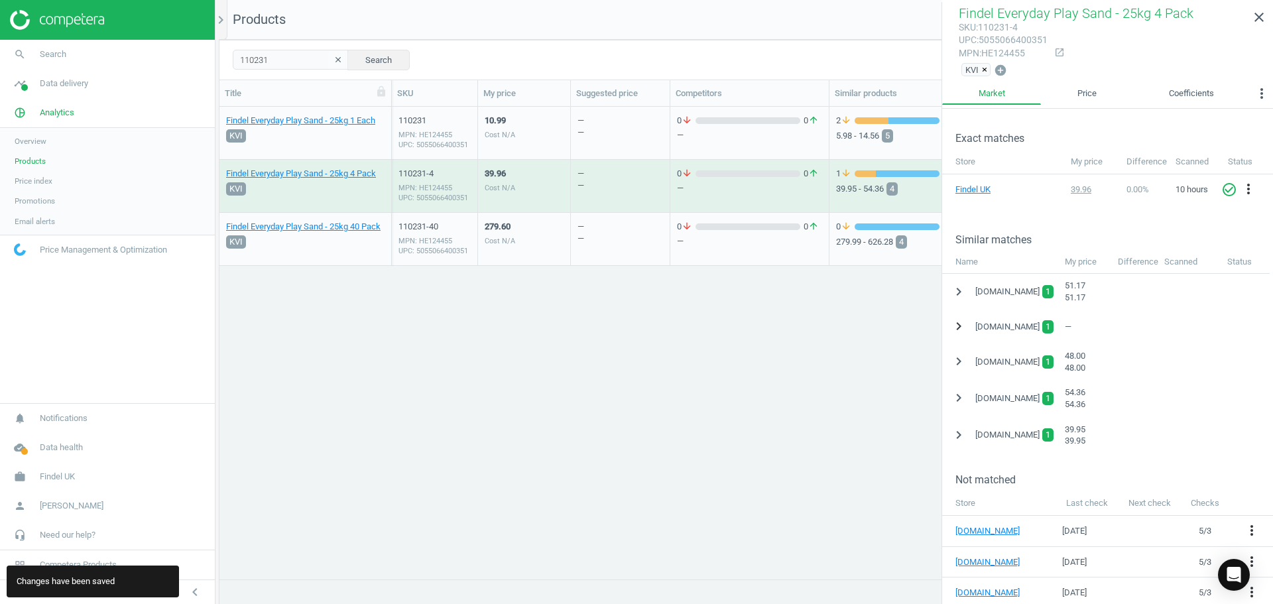
click at [960, 331] on icon "chevron_right" at bounding box center [959, 326] width 16 height 16
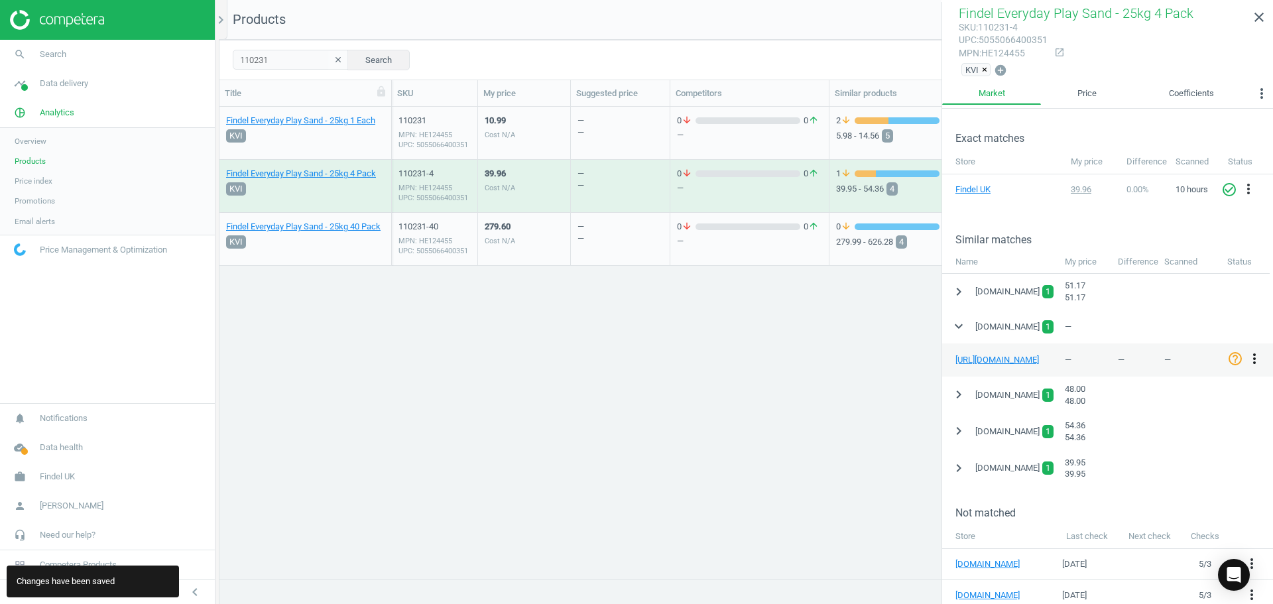
click at [1253, 361] on icon "more_vert" at bounding box center [1255, 359] width 16 height 16
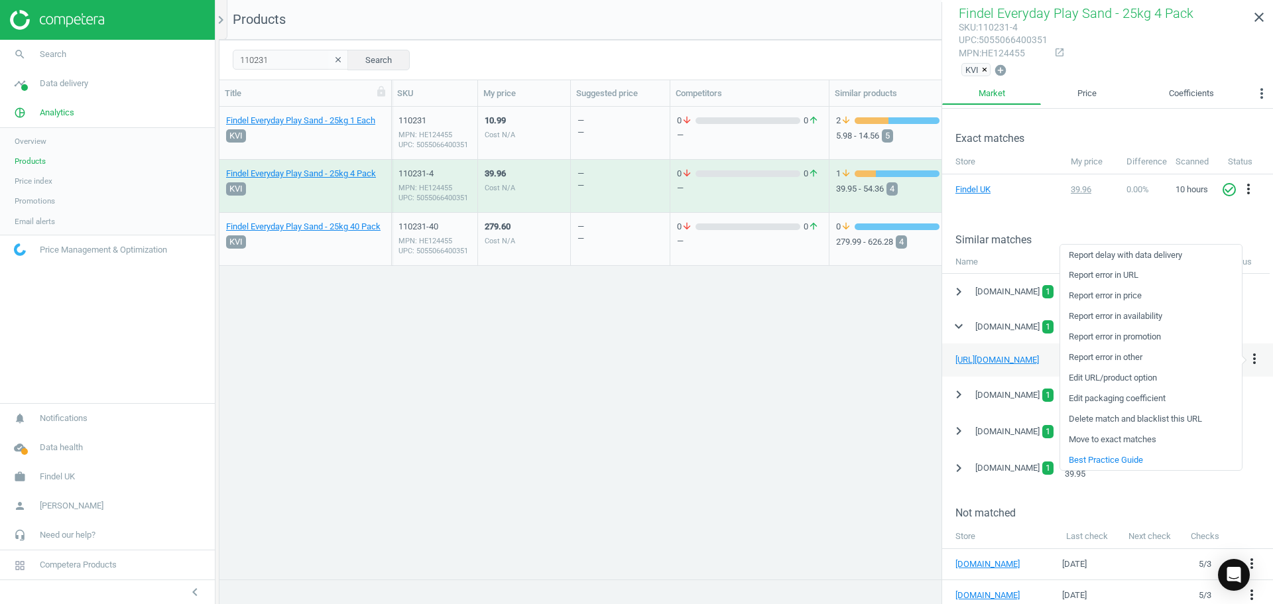
click at [1114, 395] on link "Edit packaging coefficient" at bounding box center [1151, 399] width 182 height 21
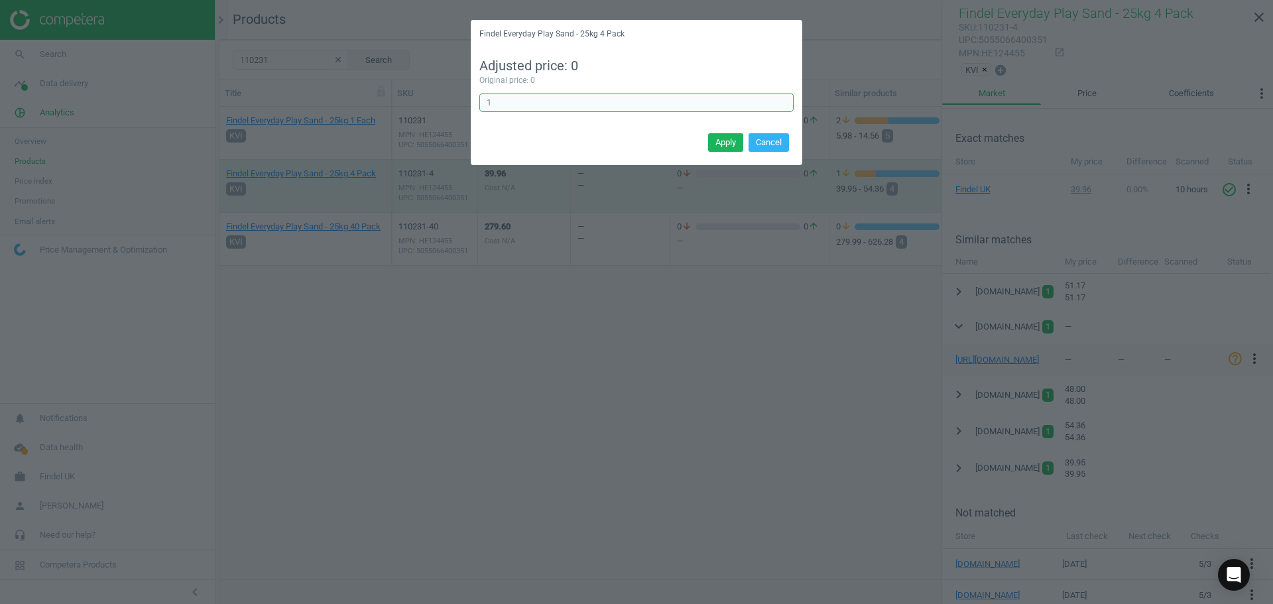
drag, startPoint x: 499, startPoint y: 112, endPoint x: 503, endPoint y: 101, distance: 11.1
click at [499, 112] on input "1" at bounding box center [636, 103] width 314 height 20
drag, startPoint x: 503, startPoint y: 101, endPoint x: 481, endPoint y: 100, distance: 21.9
click at [481, 100] on input "1" at bounding box center [636, 103] width 314 height 20
type input "5"
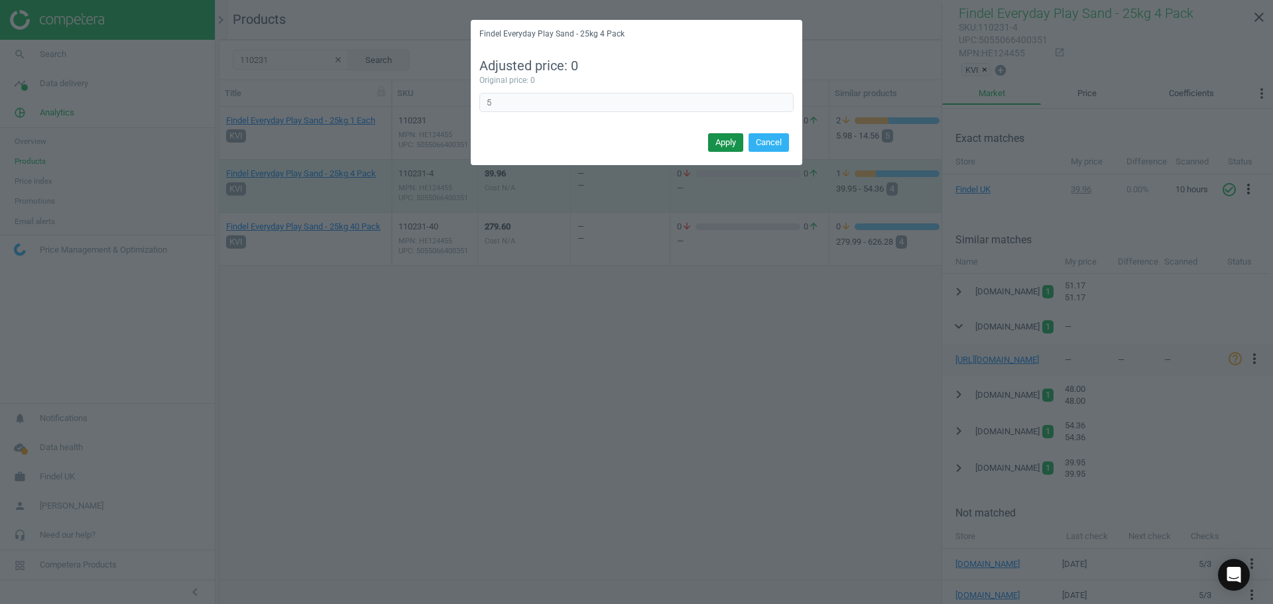
click at [733, 141] on button "Apply" at bounding box center [725, 142] width 35 height 19
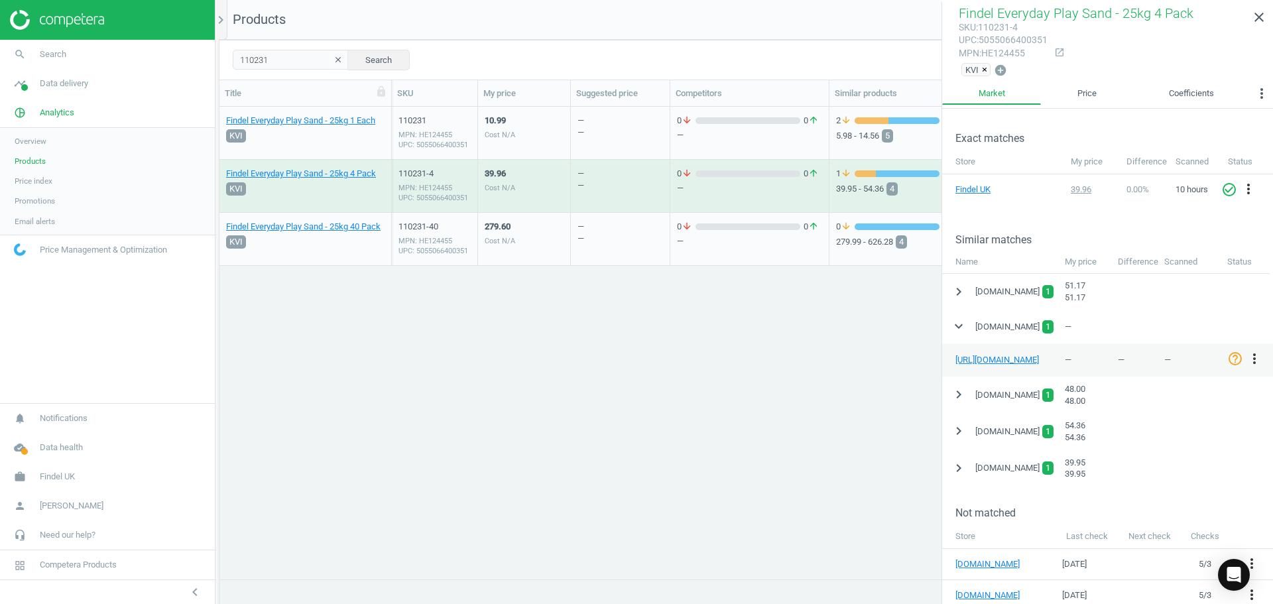
click at [587, 129] on div "— —" at bounding box center [621, 133] width 86 height 50
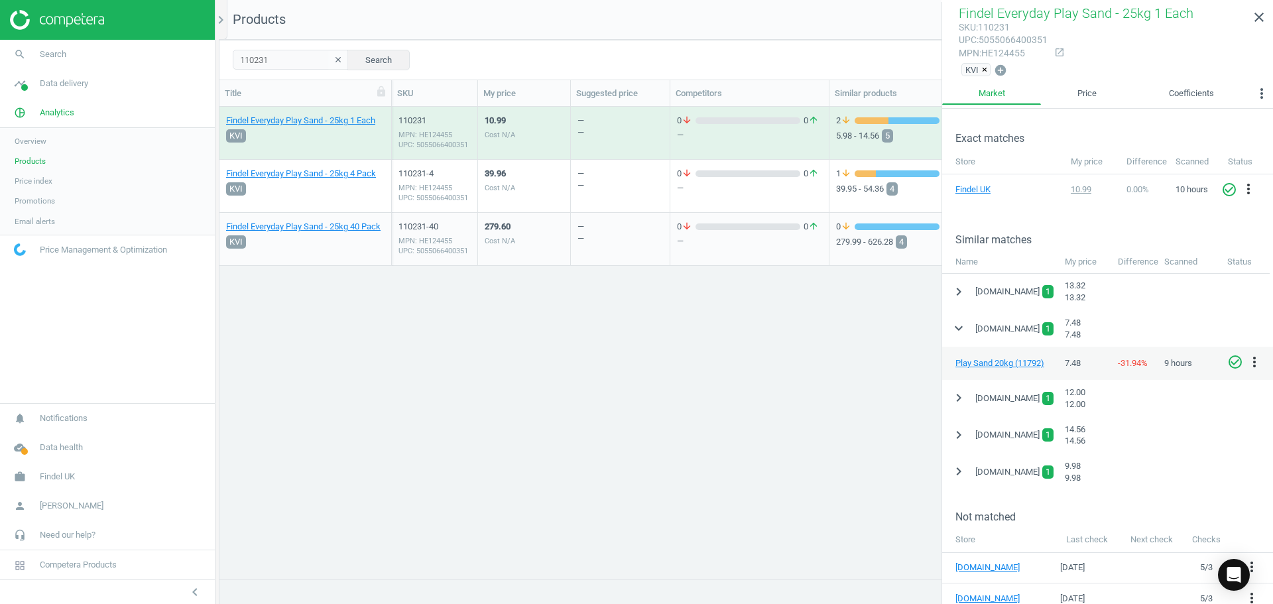
click at [603, 178] on div "— —" at bounding box center [621, 186] width 86 height 50
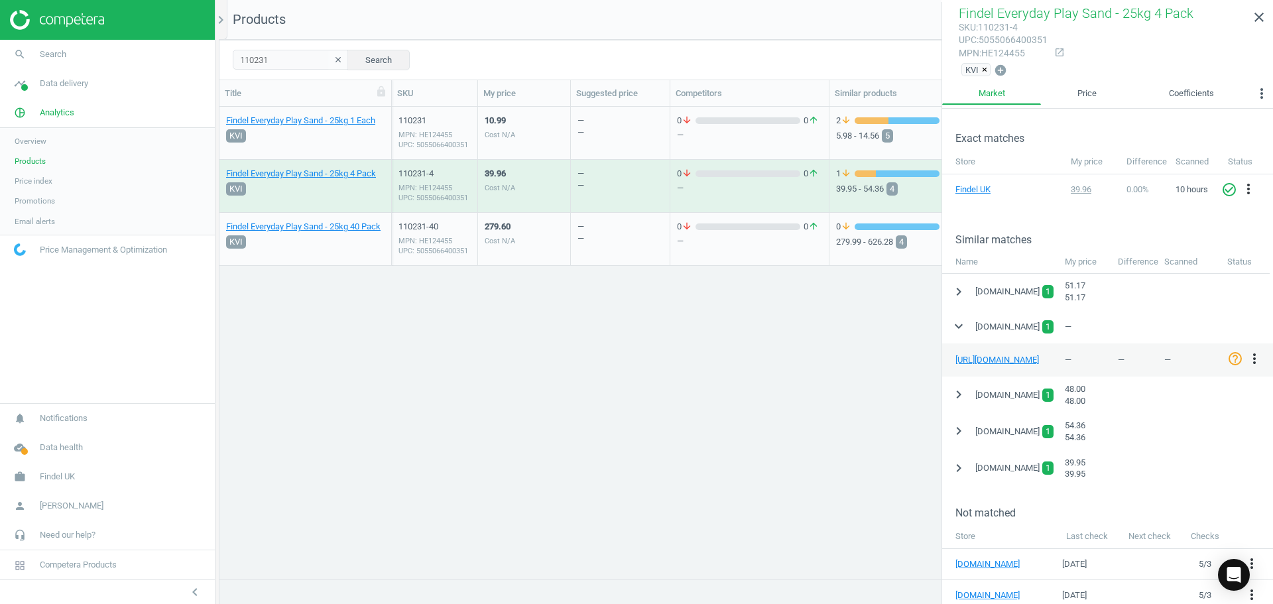
click at [599, 225] on div "— —" at bounding box center [621, 239] width 86 height 50
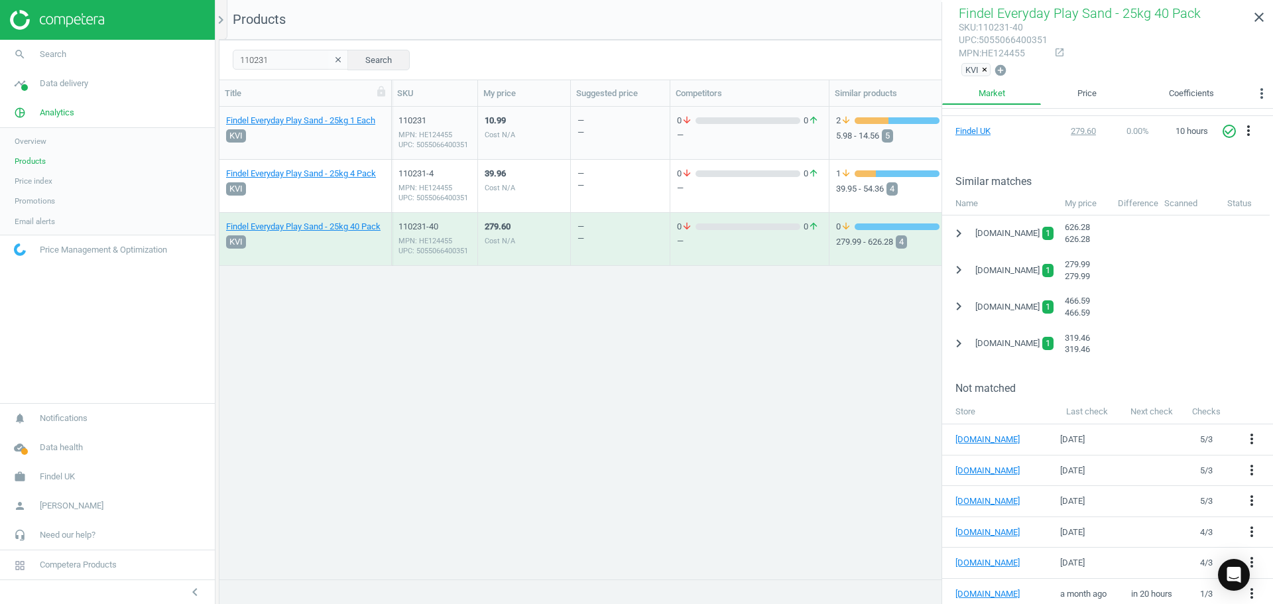
scroll to position [231, 0]
click at [1244, 595] on icon "more_vert" at bounding box center [1252, 595] width 16 height 16
click at [1103, 576] on link "Edit URL/product option" at bounding box center [1139, 572] width 182 height 21
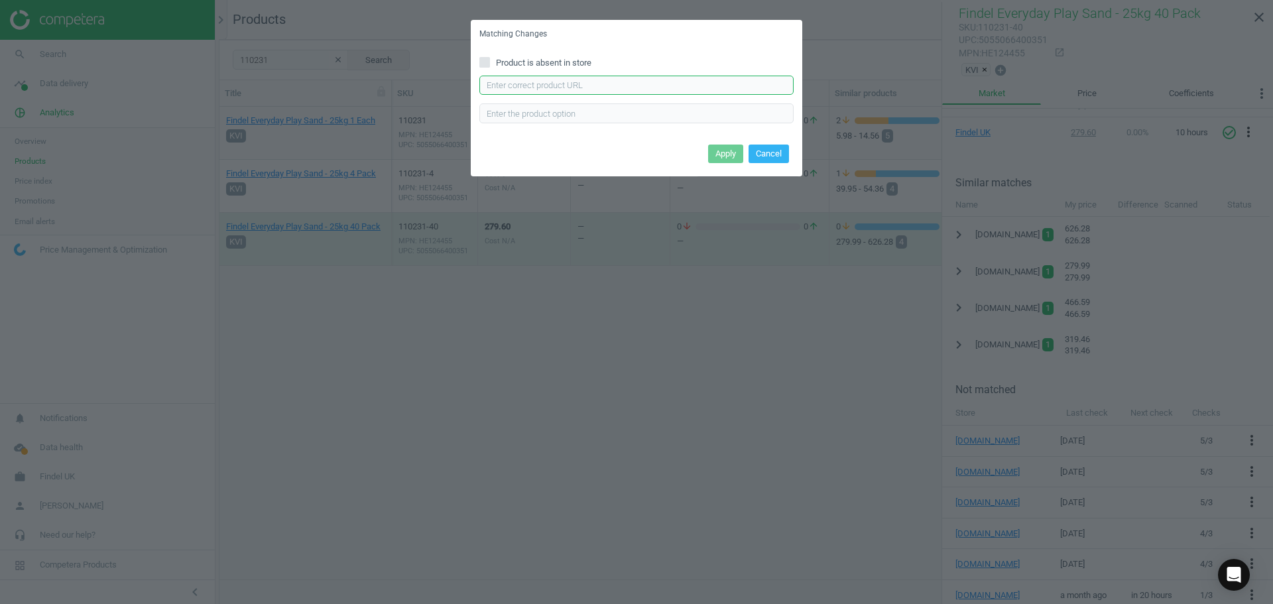
click at [493, 87] on input "text" at bounding box center [636, 86] width 314 height 20
paste input "[URL][DOMAIN_NAME]"
type input "[URL][DOMAIN_NAME]"
click at [723, 155] on button "Apply" at bounding box center [725, 154] width 35 height 19
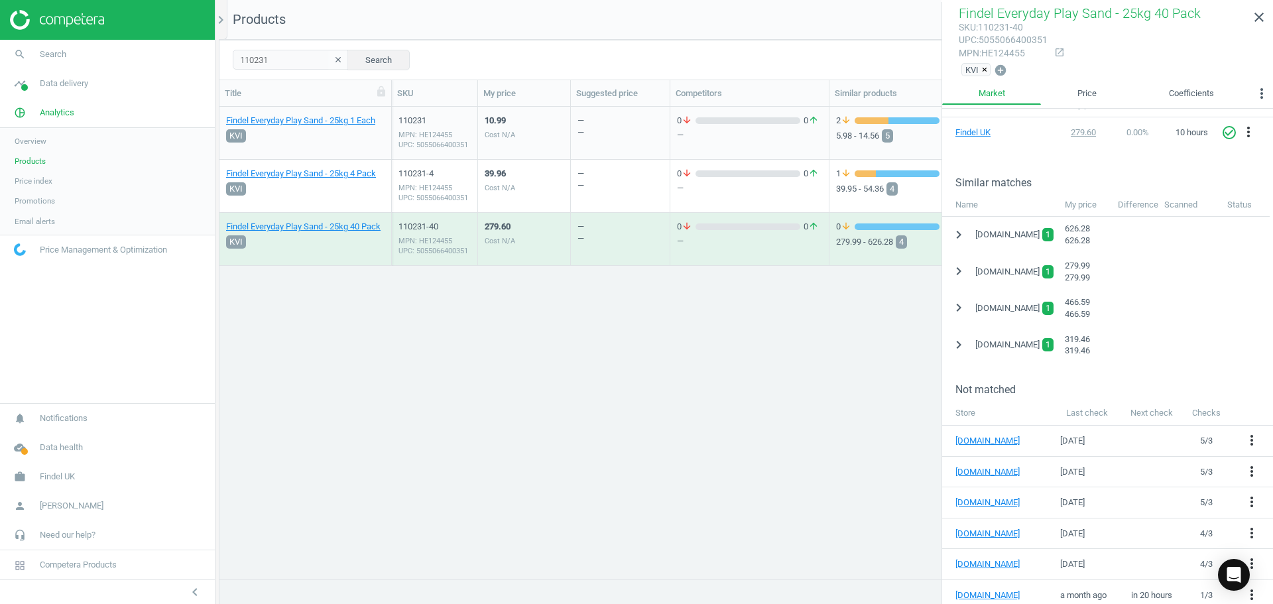
click at [33, 158] on span "Products" at bounding box center [30, 161] width 31 height 11
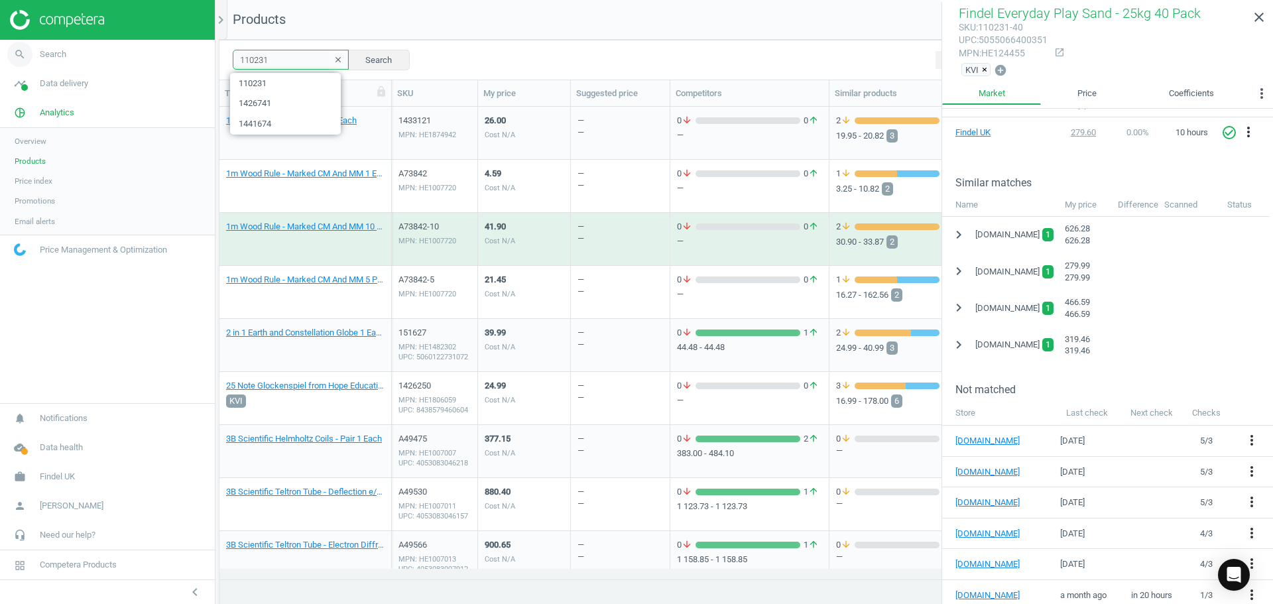
drag, startPoint x: 279, startPoint y: 62, endPoint x: 185, endPoint y: 51, distance: 94.2
click at [174, 58] on section "search Search timeline Data delivery Overview Matches dashboard Matches Rematch…" at bounding box center [636, 302] width 1273 height 604
paste input "440517"
type input "1440517"
click at [373, 52] on button "Search" at bounding box center [378, 60] width 62 height 20
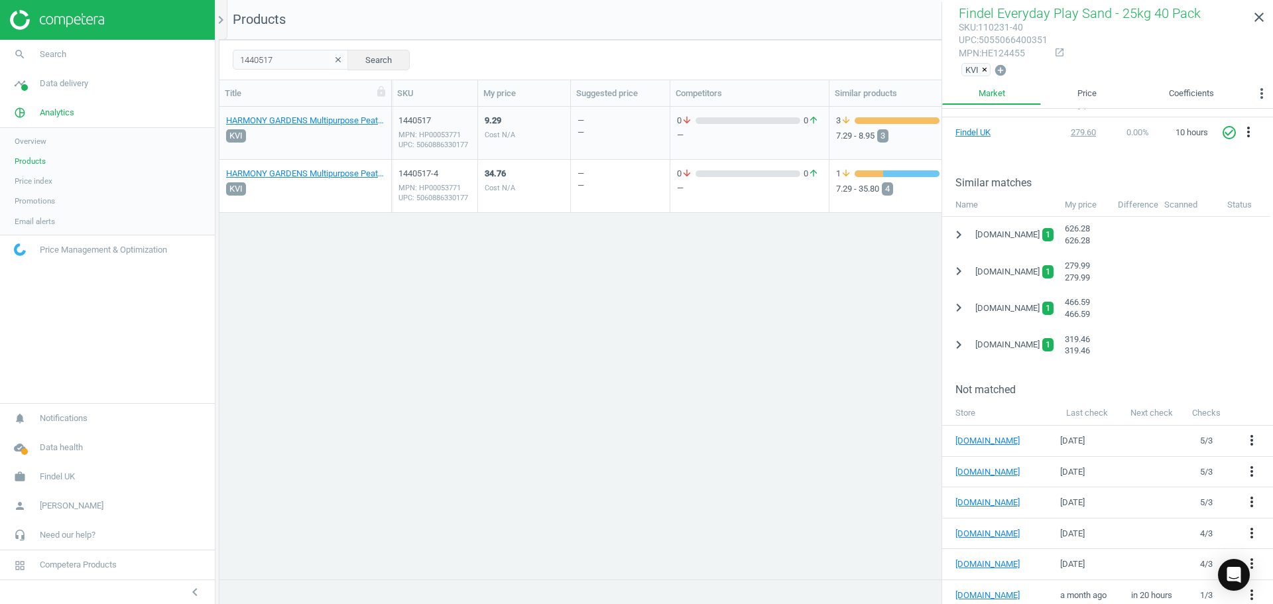
click at [513, 127] on div "9.29 Cost N/A" at bounding box center [500, 136] width 31 height 43
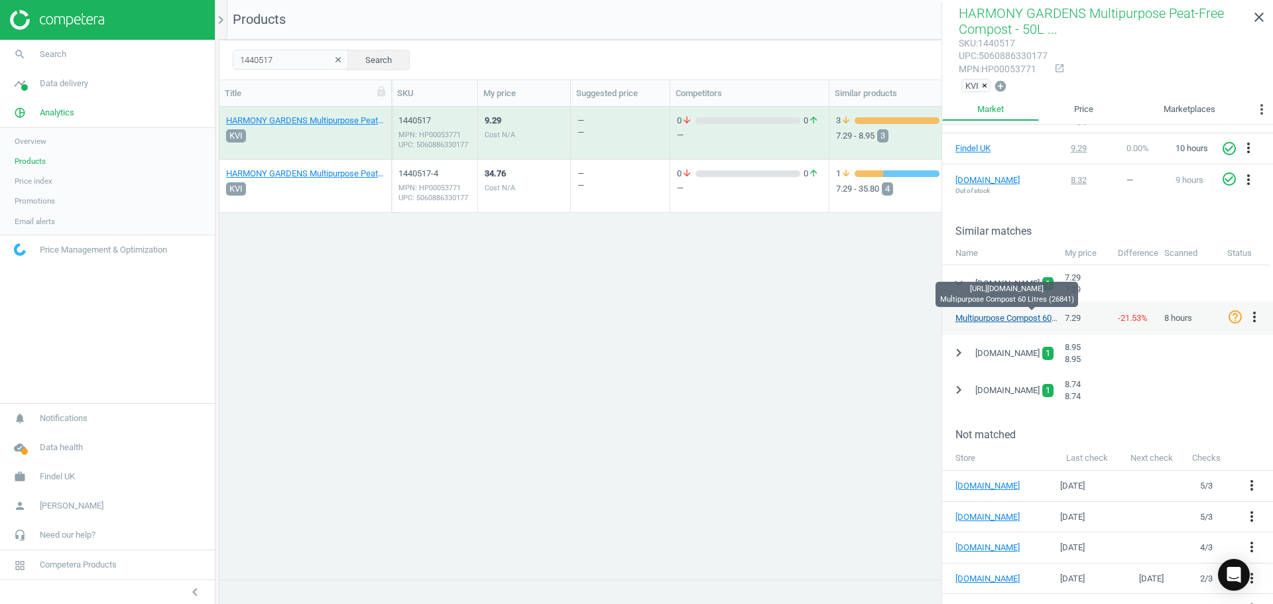
click at [968, 316] on link "Multipurpose Compost 60 Litres (26841)" at bounding box center [1031, 318] width 151 height 10
click at [1255, 318] on icon "more_vert" at bounding box center [1255, 317] width 16 height 16
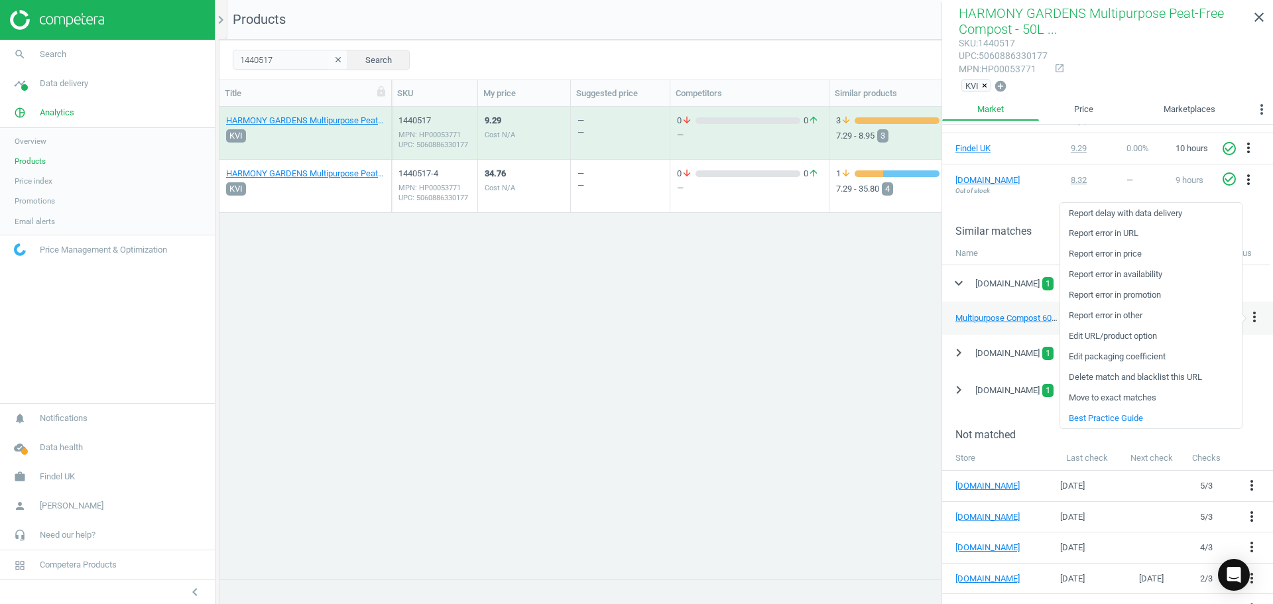
click at [1135, 357] on link "Edit packaging coefficient" at bounding box center [1151, 357] width 182 height 21
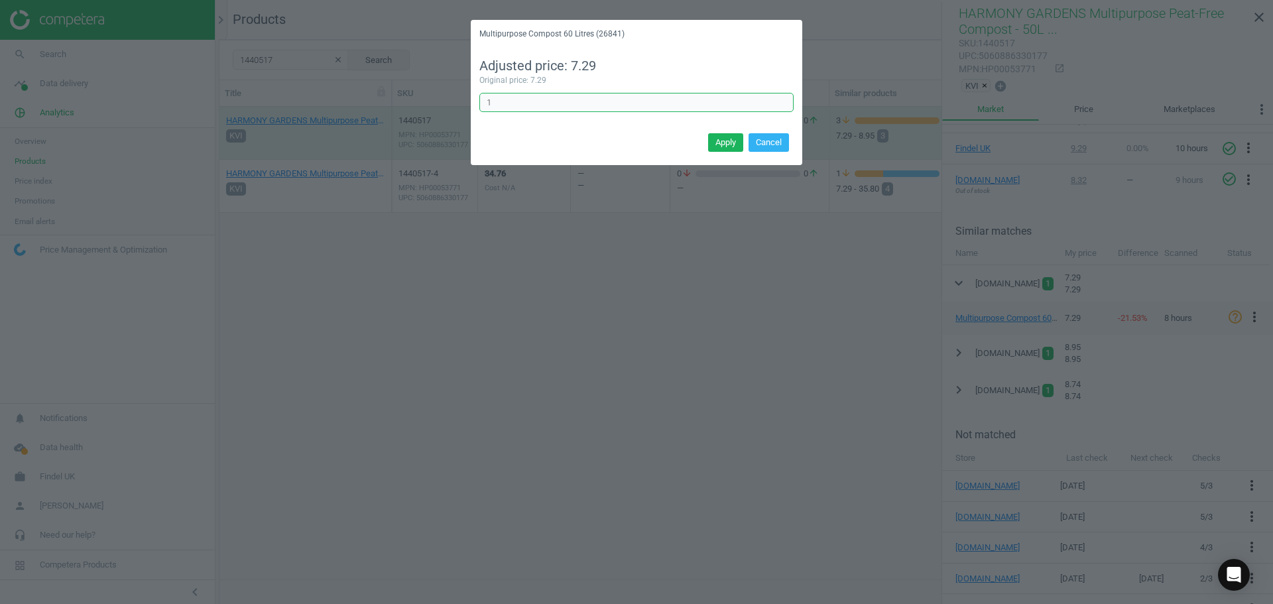
drag, startPoint x: 529, startPoint y: 107, endPoint x: 434, endPoint y: 112, distance: 95.0
click at [434, 112] on div "Multipurpose Compost 60 Litres (26841) Adjusted price: 7.29 Original price: 7.2…" at bounding box center [636, 302] width 1273 height 604
type input "0.8"
click at [352, 258] on div "Multipurpose Compost 60 Litres (26841) Adjusted price: 5.83 Original price: 7.2…" at bounding box center [636, 302] width 1273 height 604
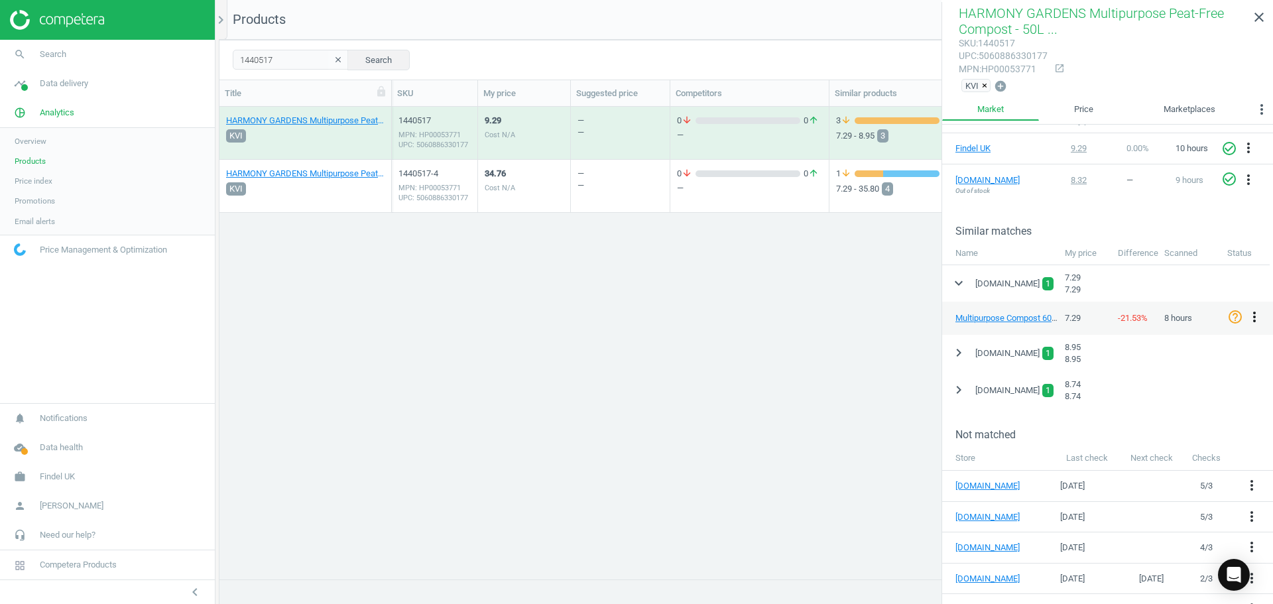
click at [1255, 314] on icon "more_vert" at bounding box center [1255, 317] width 16 height 16
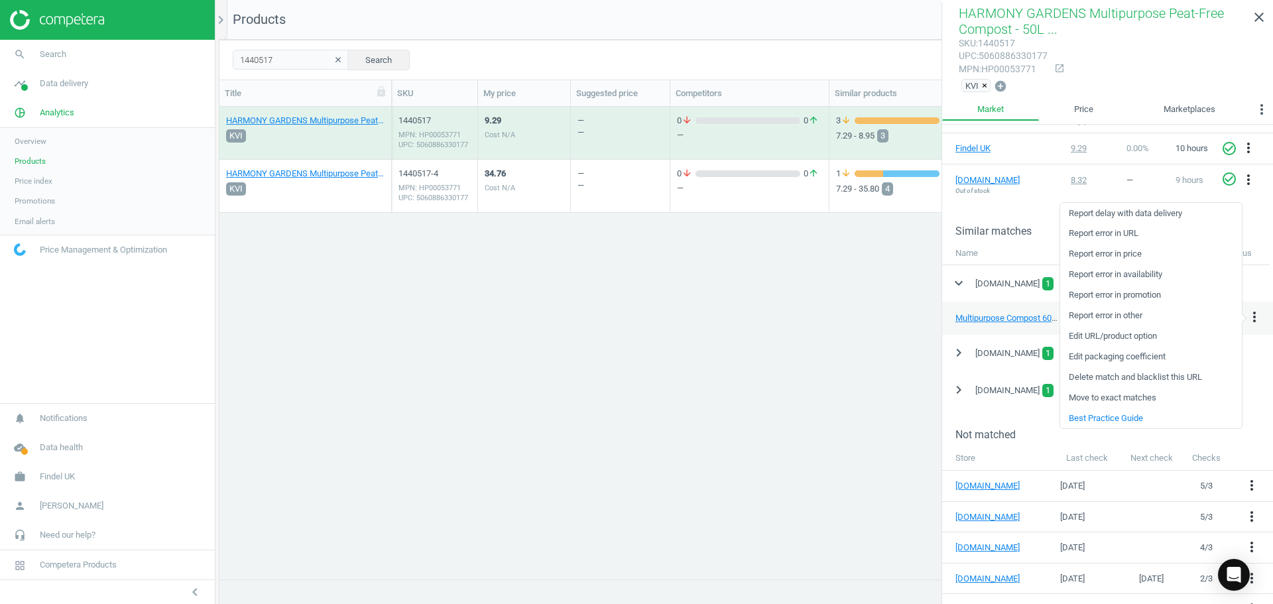
click at [1111, 334] on link "Edit URL/product option" at bounding box center [1151, 336] width 182 height 21
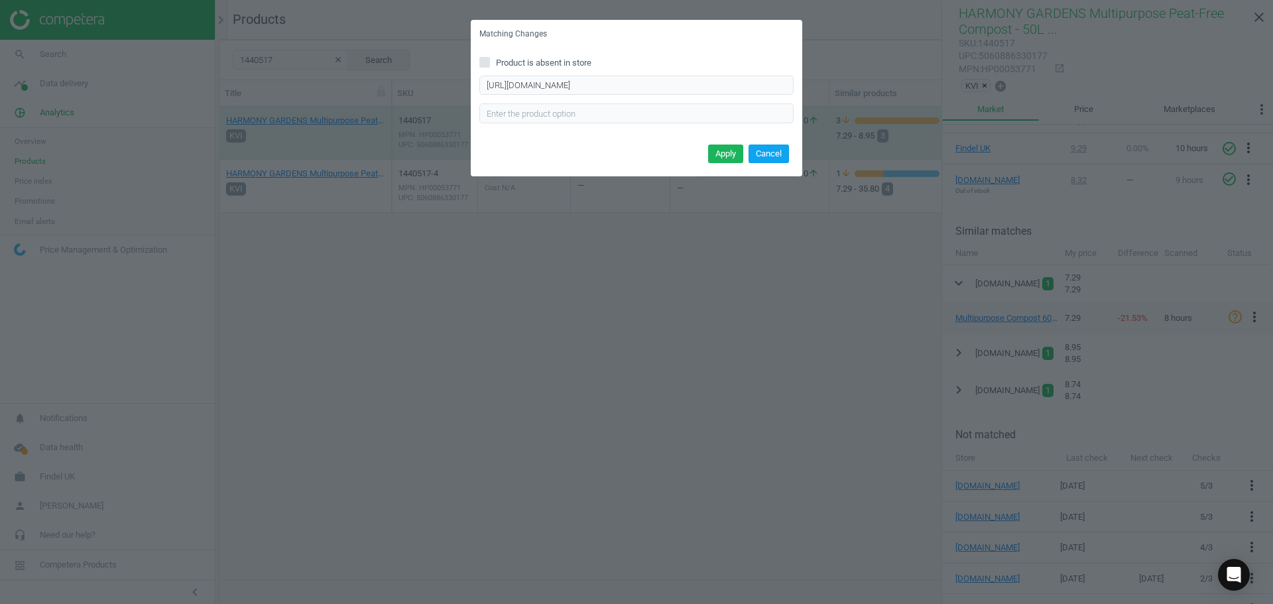
click at [781, 159] on button "Cancel" at bounding box center [769, 154] width 40 height 19
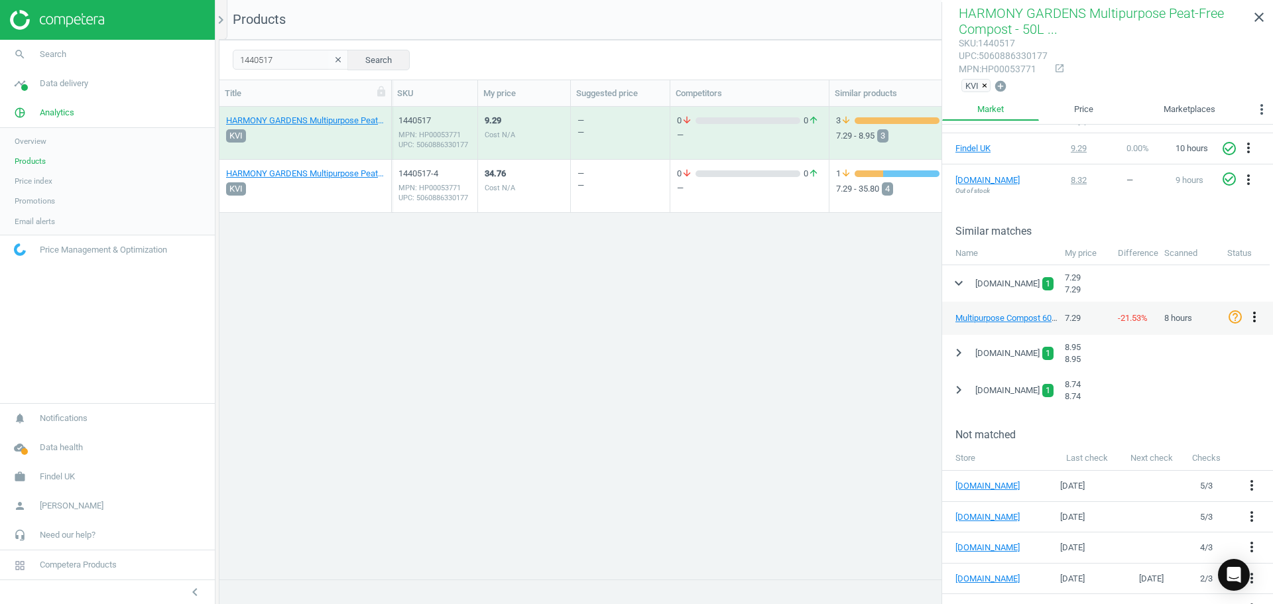
click at [1257, 318] on icon "more_vert" at bounding box center [1255, 317] width 16 height 16
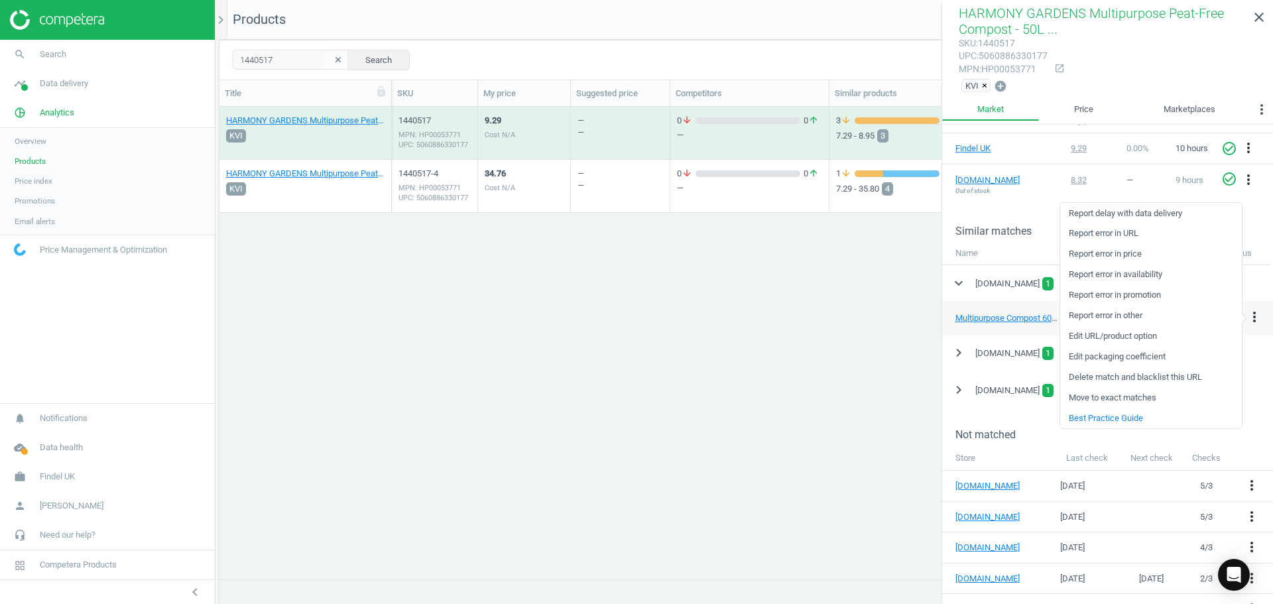
click at [1111, 359] on link "Edit packaging coefficient" at bounding box center [1151, 357] width 182 height 21
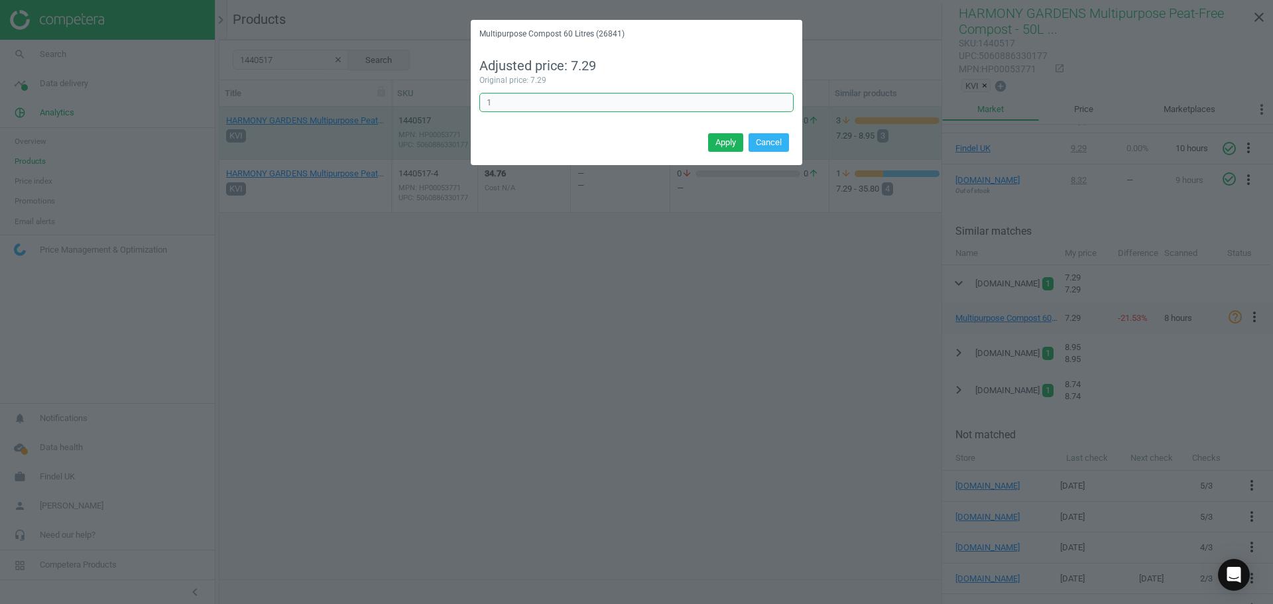
click at [499, 107] on input "1" at bounding box center [636, 103] width 314 height 20
drag, startPoint x: 496, startPoint y: 105, endPoint x: 479, endPoint y: 107, distance: 16.6
click at [479, 107] on input "1" at bounding box center [636, 103] width 314 height 20
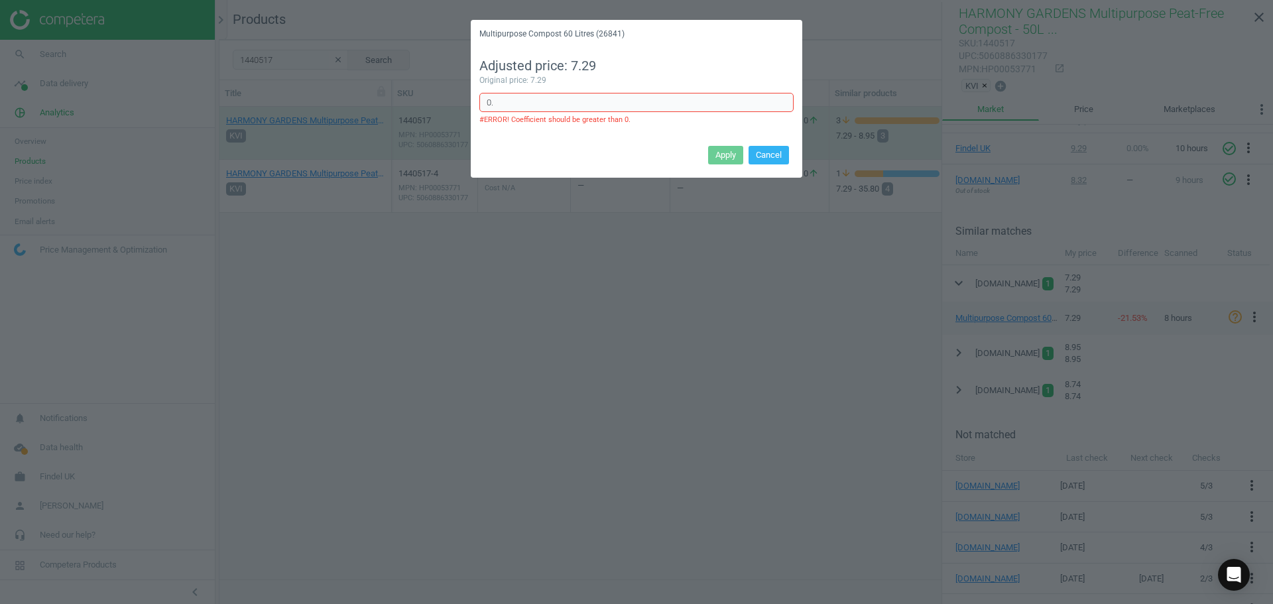
type input "0"
type input "1"
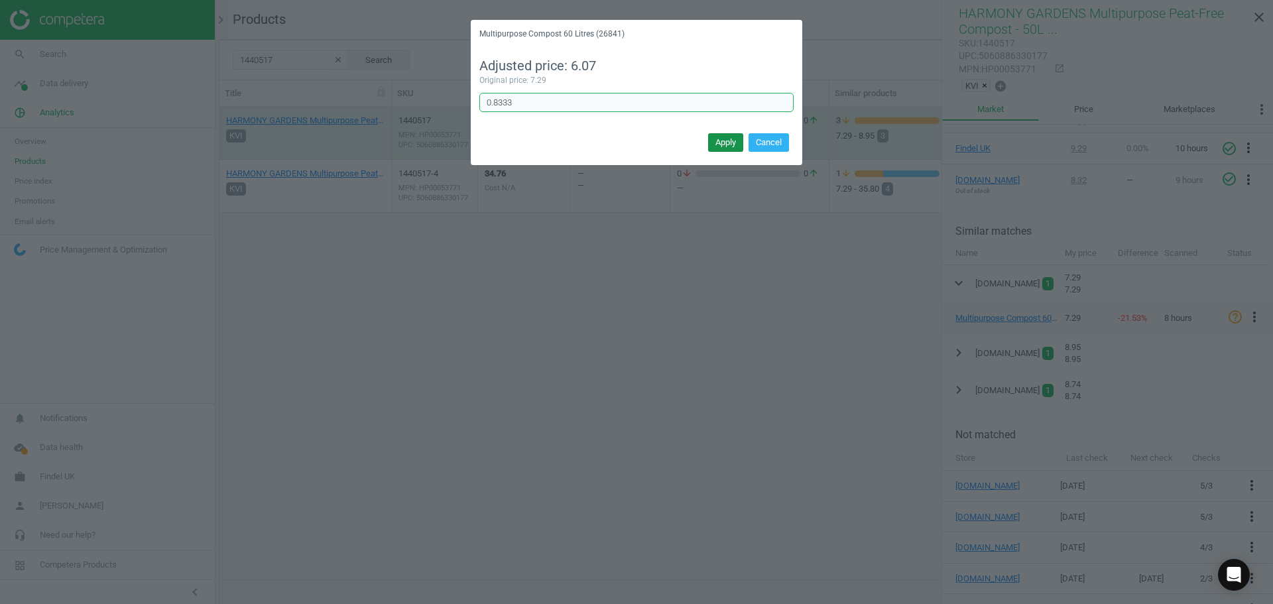
type input "0.8333"
click at [729, 146] on button "Apply" at bounding box center [725, 142] width 35 height 19
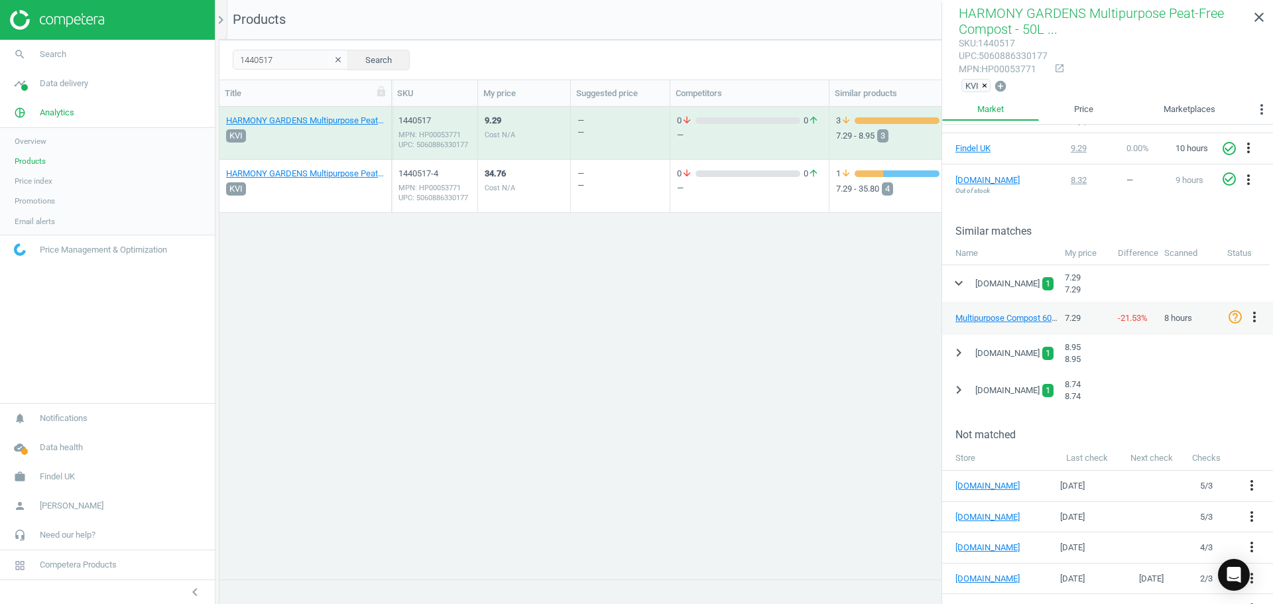
click at [549, 187] on div "34.76 Cost N/A" at bounding box center [524, 186] width 79 height 50
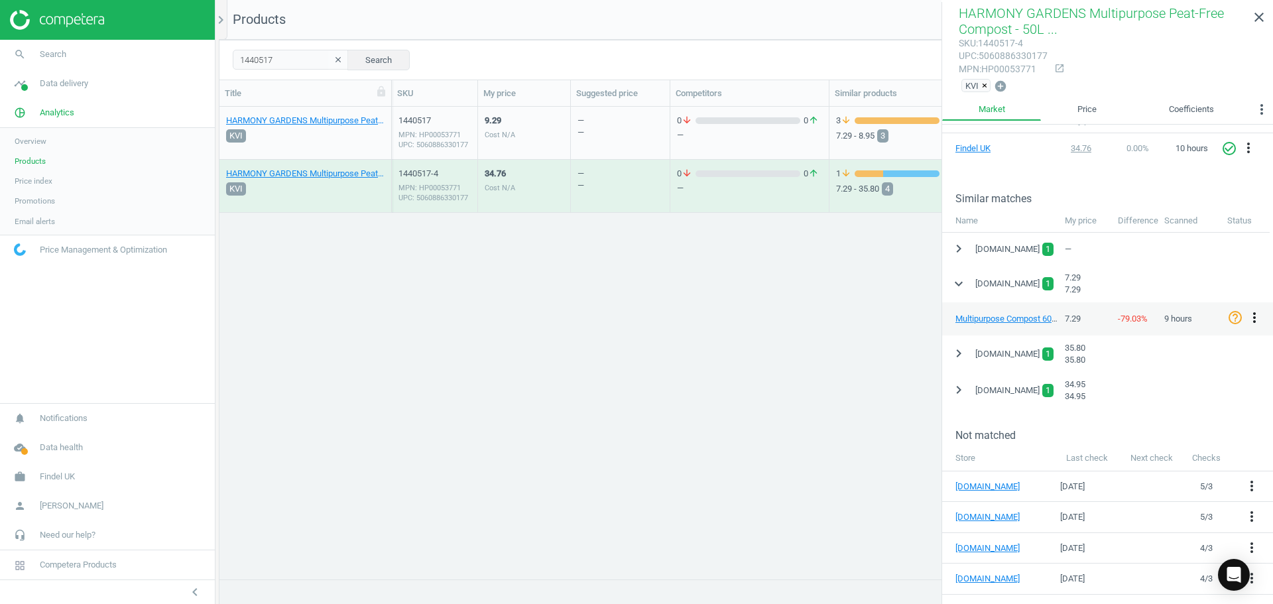
click at [1257, 312] on icon "more_vert" at bounding box center [1255, 318] width 16 height 16
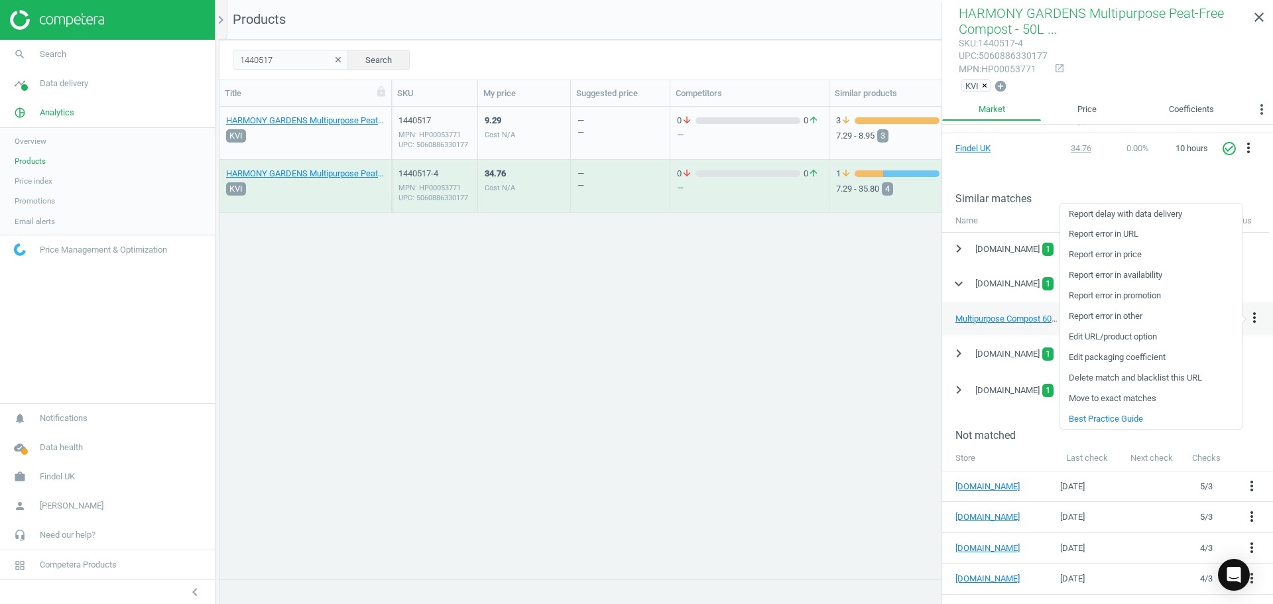
click at [1135, 359] on link "Edit packaging coefficient" at bounding box center [1151, 357] width 182 height 21
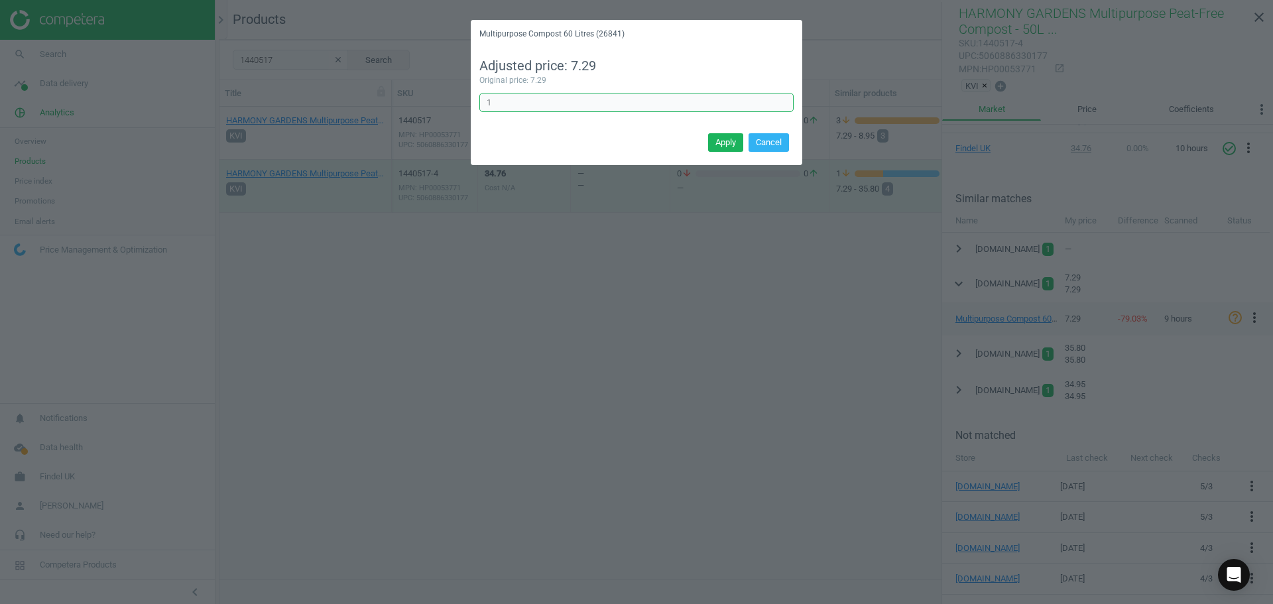
drag, startPoint x: 503, startPoint y: 109, endPoint x: 460, endPoint y: 109, distance: 43.1
click at [460, 109] on div "Multipurpose Compost 60 Litres (26841) Adjusted price: 7.29 Original price: 7.2…" at bounding box center [636, 302] width 1273 height 604
type input "24.3"
click at [716, 143] on button "Apply" at bounding box center [725, 142] width 35 height 19
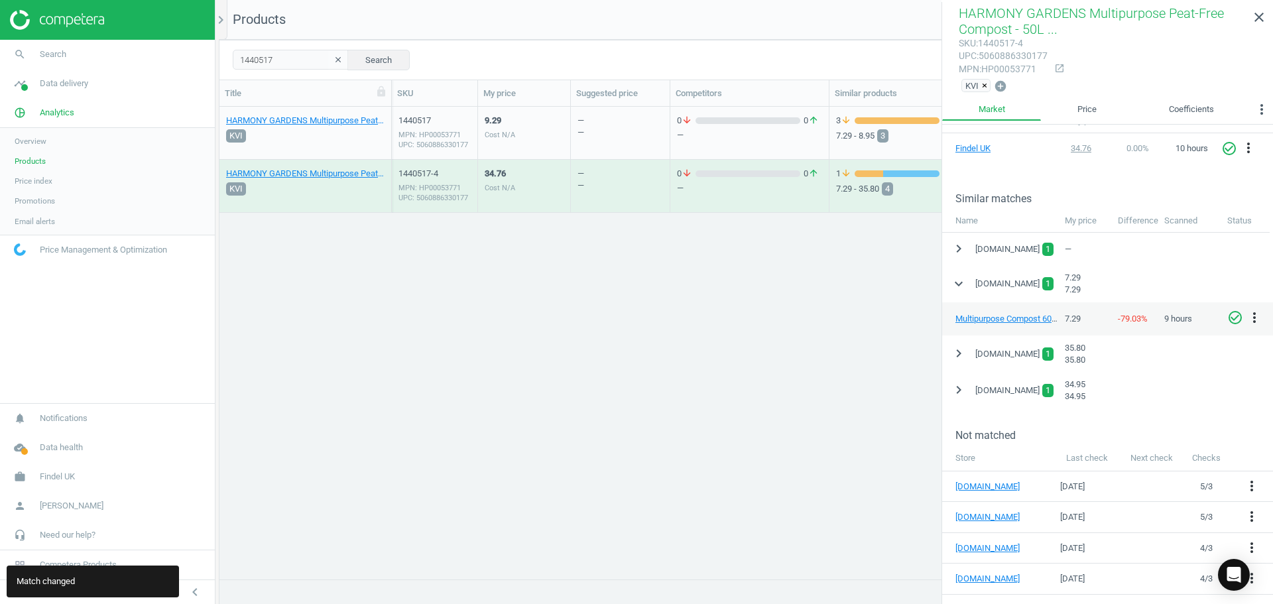
click at [1236, 320] on icon "check_circle_outline" at bounding box center [1235, 318] width 16 height 16
click at [615, 133] on div "— —" at bounding box center [621, 133] width 86 height 50
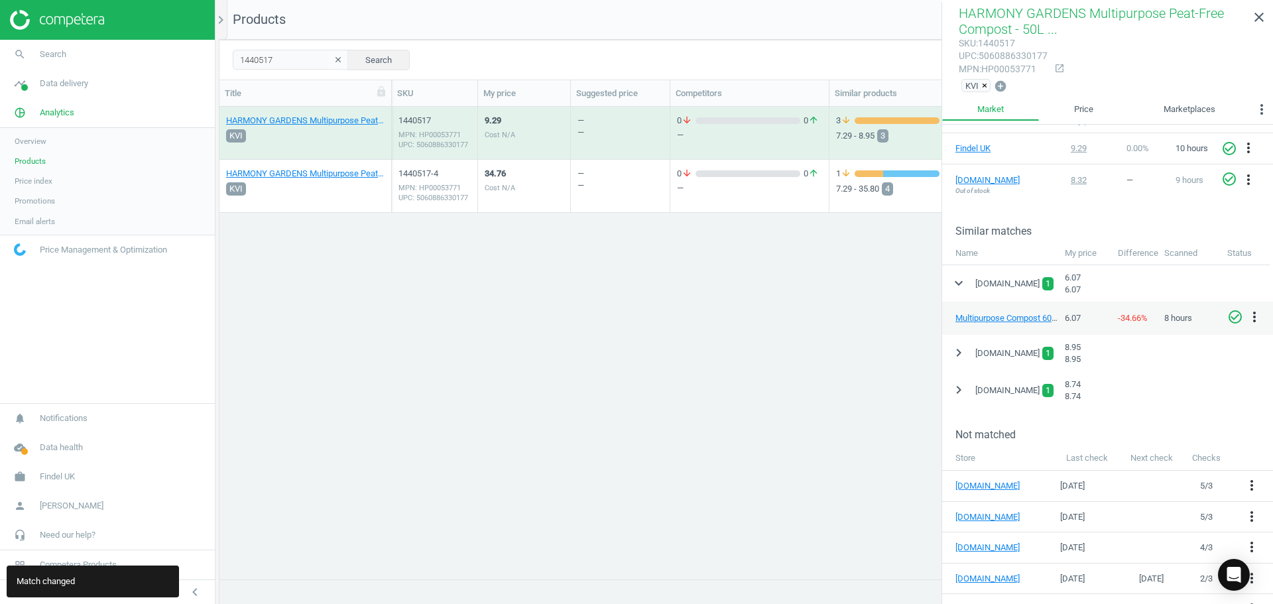
click at [1233, 315] on icon "check_circle_outline" at bounding box center [1235, 317] width 16 height 16
click at [600, 312] on div "HARMONY GARDENS Multipurpose Peat-Free Compost - 50L 1 Each KVI 1440517 MPN: HP…" at bounding box center [746, 338] width 1054 height 462
click at [550, 189] on div "34.76 Cost N/A" at bounding box center [524, 186] width 79 height 50
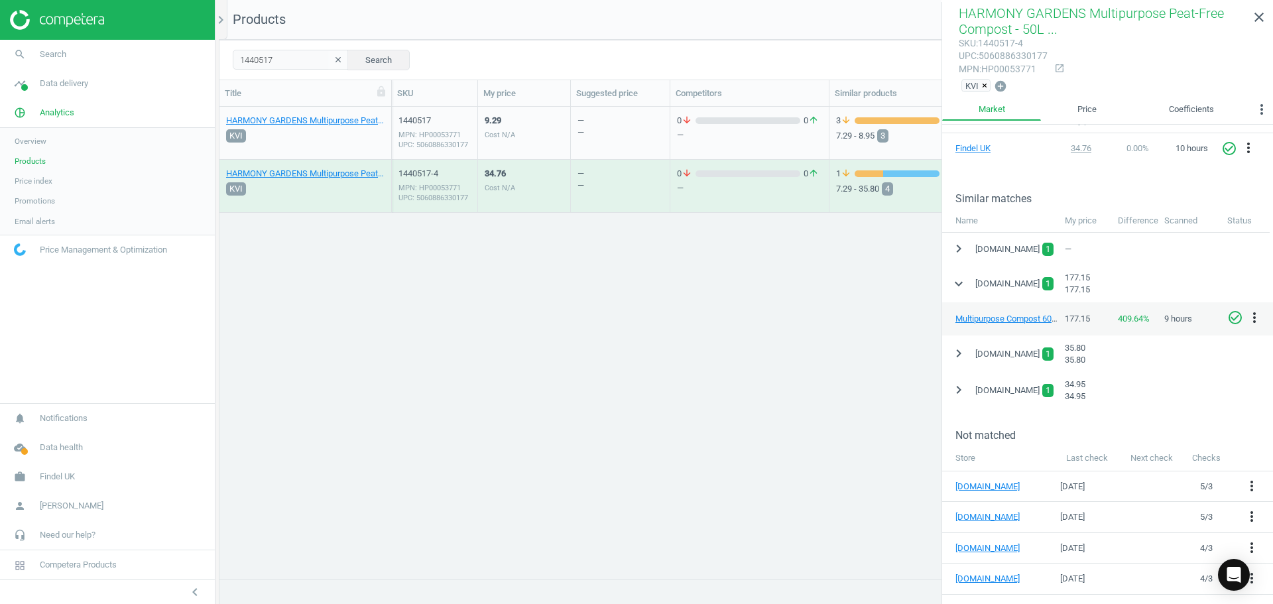
click at [536, 115] on div "9.29 Cost N/A" at bounding box center [524, 133] width 79 height 50
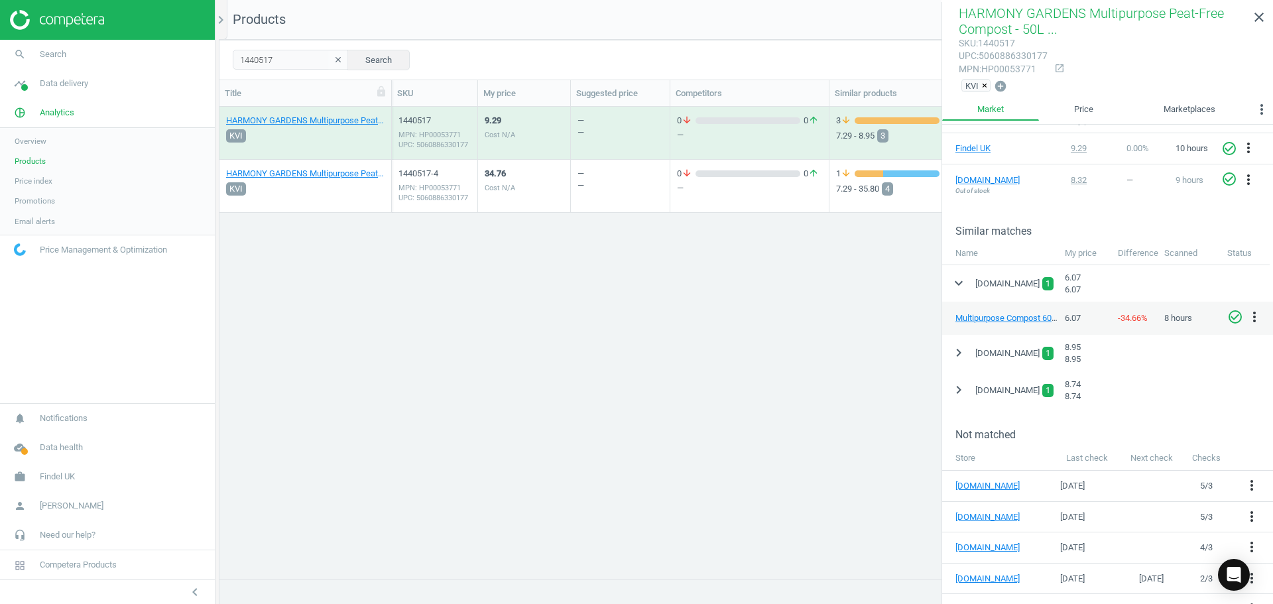
click at [674, 404] on div "HARMONY GARDENS Multipurpose Peat-Free Compost - 50L 1 Each KVI 1440517 MPN: HP…" at bounding box center [746, 338] width 1054 height 462
click at [954, 280] on icon "expand_more" at bounding box center [959, 283] width 16 height 16
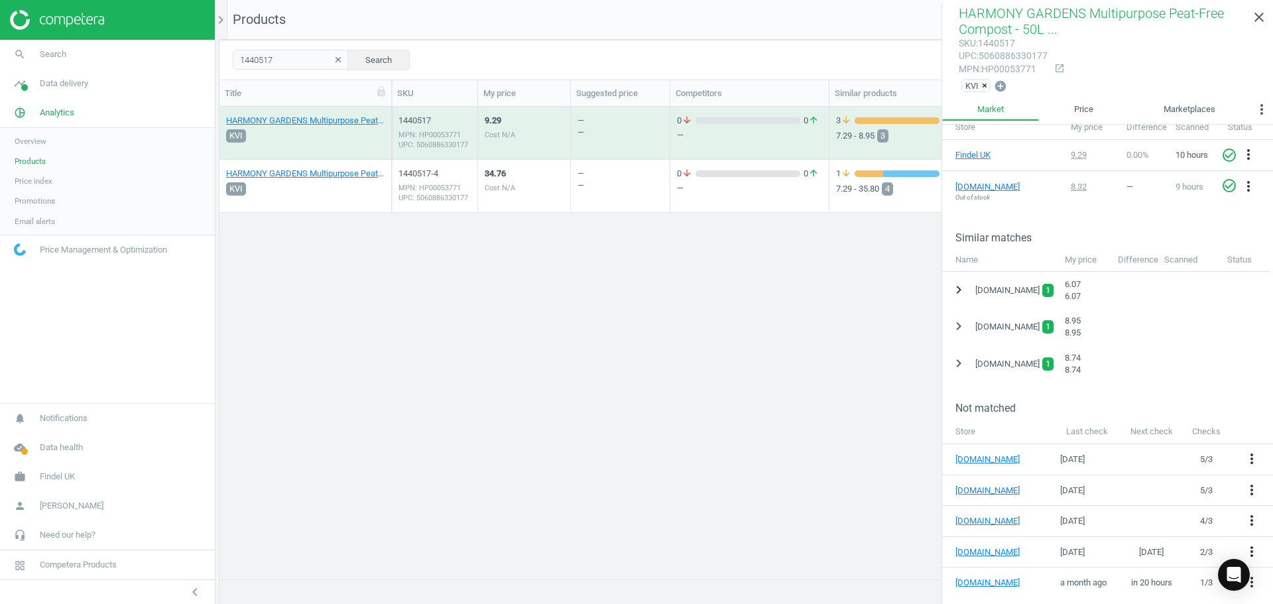
scroll to position [219, 0]
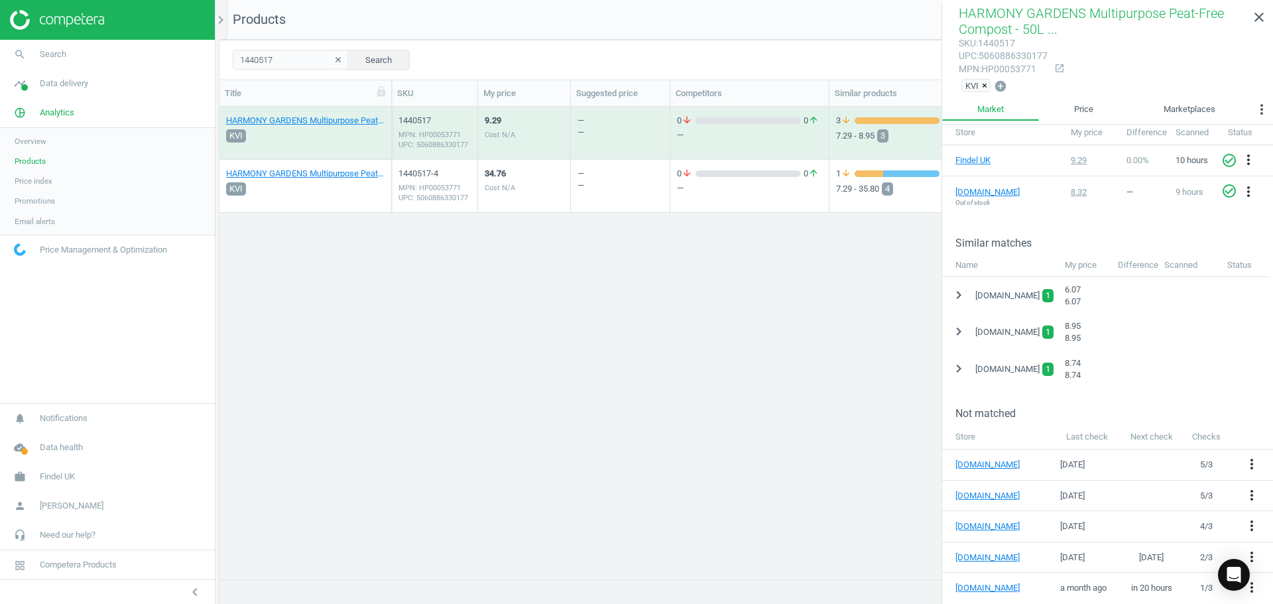
drag, startPoint x: 471, startPoint y: 353, endPoint x: 594, endPoint y: 349, distance: 122.7
click at [472, 353] on div "HARMONY GARDENS Multipurpose Peat-Free Compost - 50L 1 Each KVI 1440517 MPN: HP…" at bounding box center [746, 338] width 1054 height 462
click at [334, 60] on icon "clear" at bounding box center [338, 59] width 9 height 9
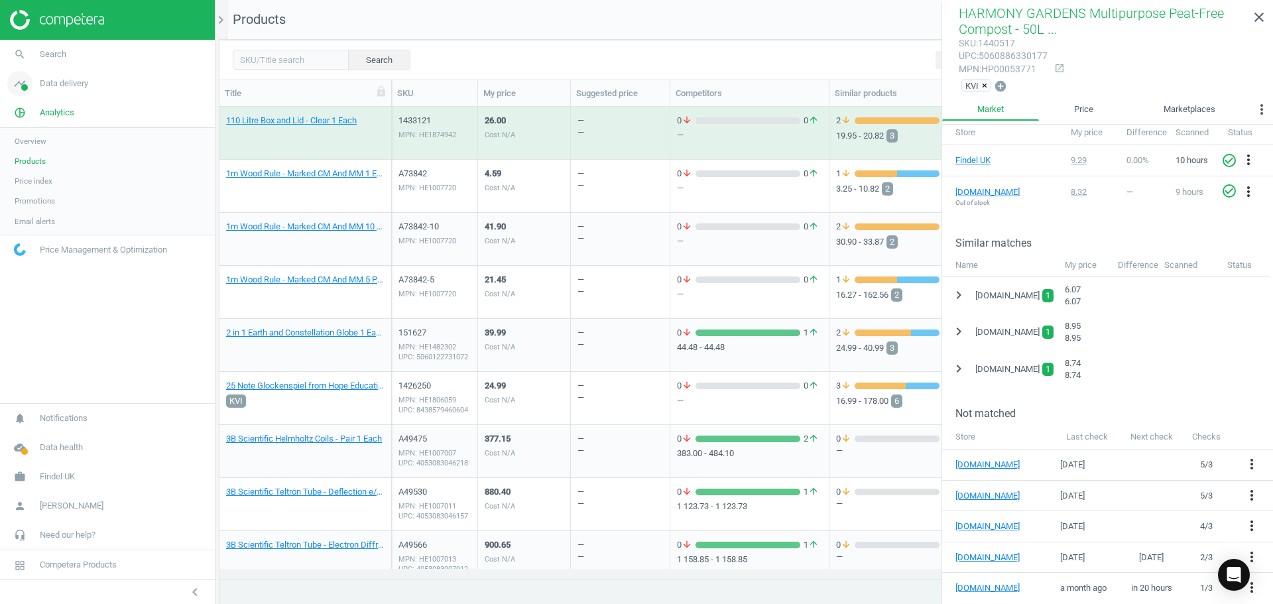
click at [55, 80] on span "Data delivery" at bounding box center [64, 84] width 48 height 12
click at [58, 262] on span "Analytics" at bounding box center [57, 261] width 34 height 12
click at [27, 160] on span "Products" at bounding box center [30, 161] width 31 height 11
click at [223, 19] on icon "chevron_right" at bounding box center [221, 20] width 16 height 16
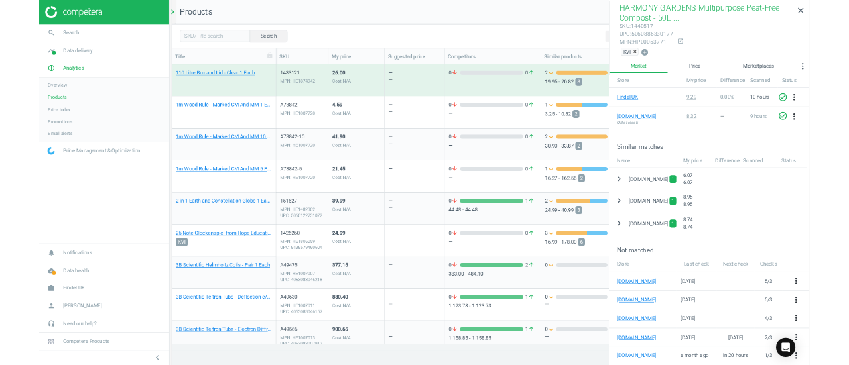
scroll to position [452, 869]
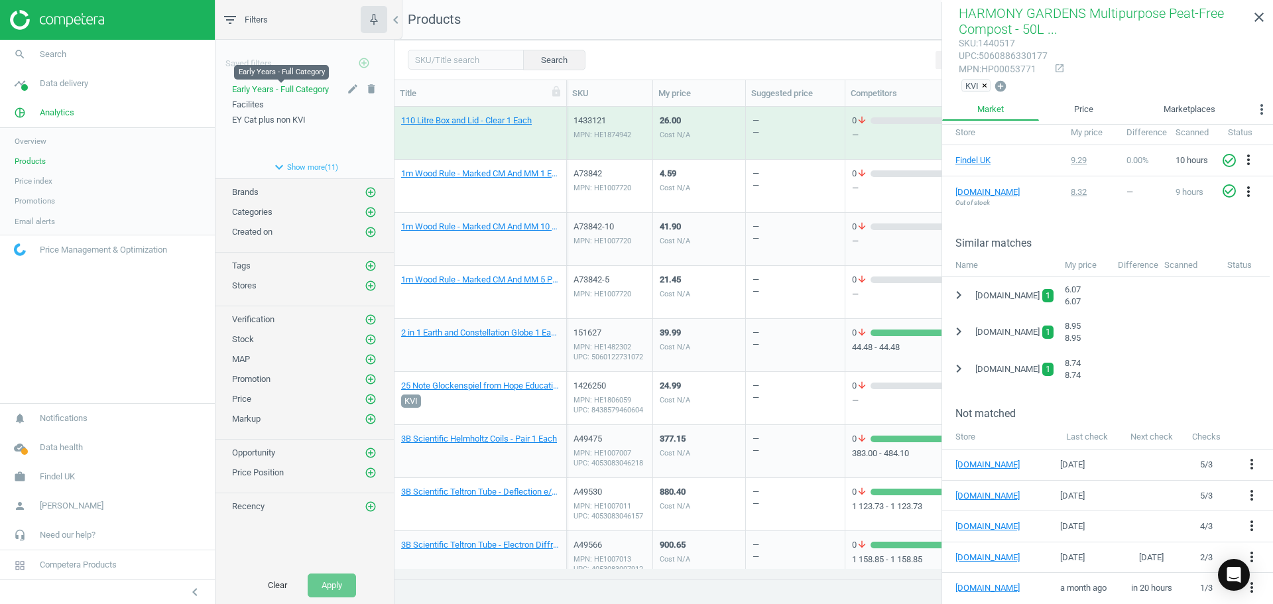
click at [286, 86] on span "Early Years - Full Category" at bounding box center [280, 89] width 97 height 10
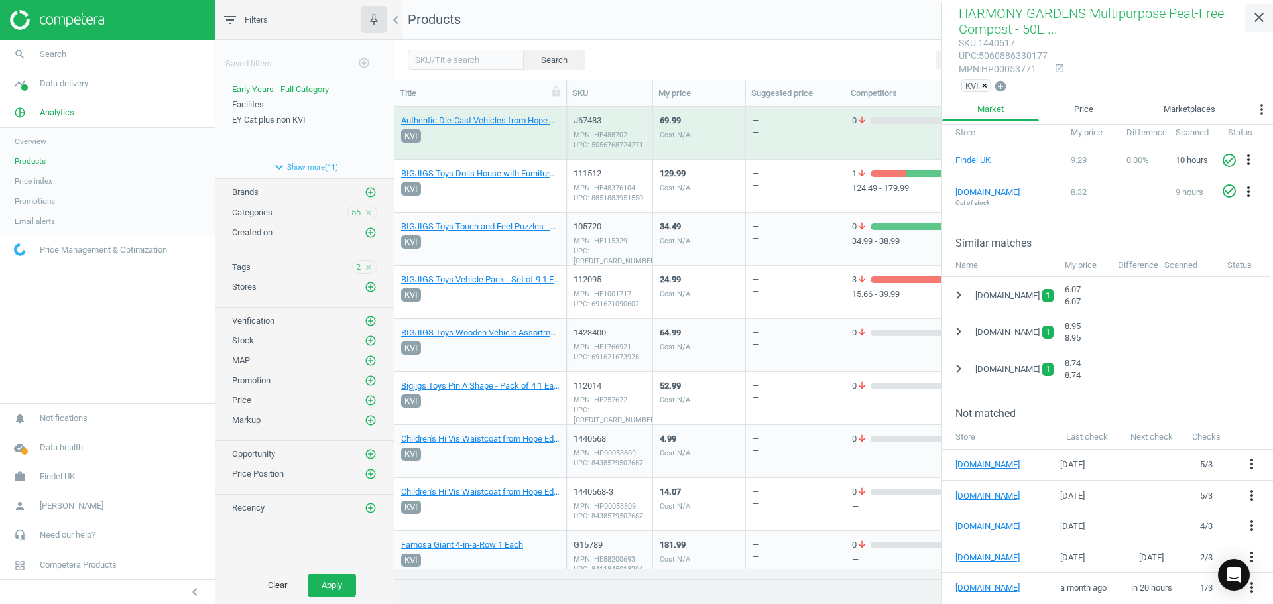
click at [1265, 20] on icon "close" at bounding box center [1259, 17] width 16 height 16
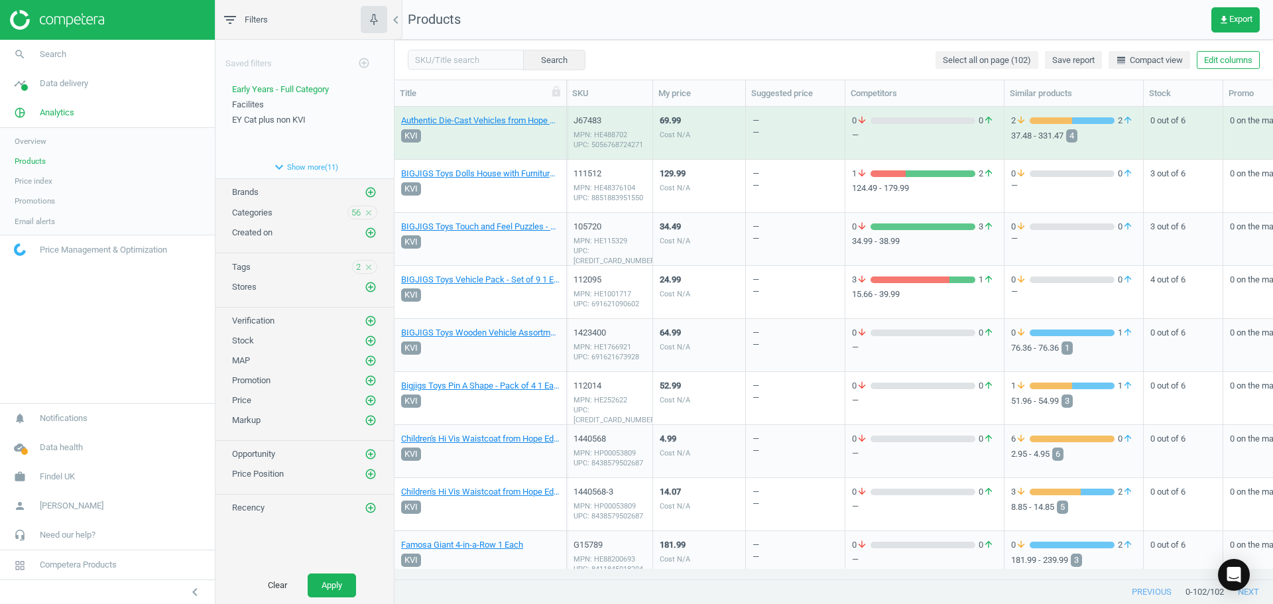
click at [680, 47] on div "Search Select all on page (102) Save report line_weight Compact view Edit colum…" at bounding box center [834, 60] width 879 height 40
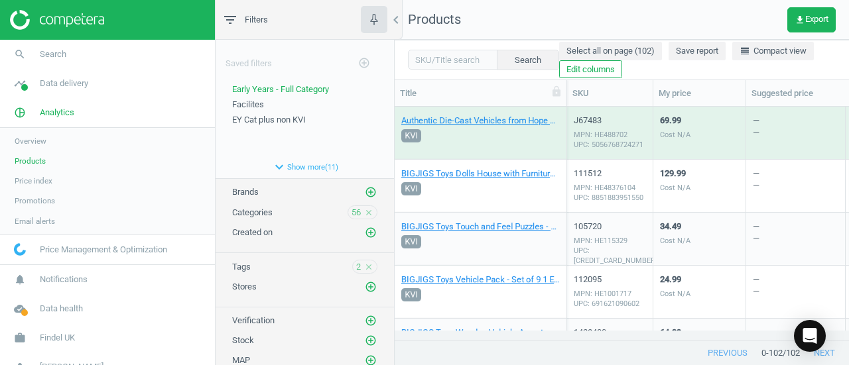
scroll to position [214, 444]
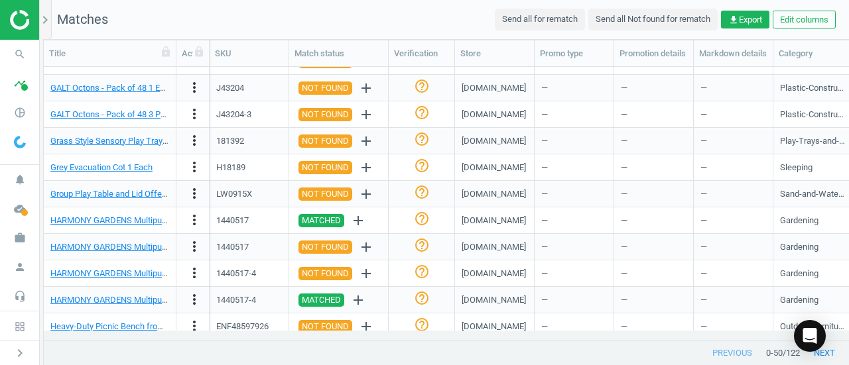
scroll to position [597, 0]
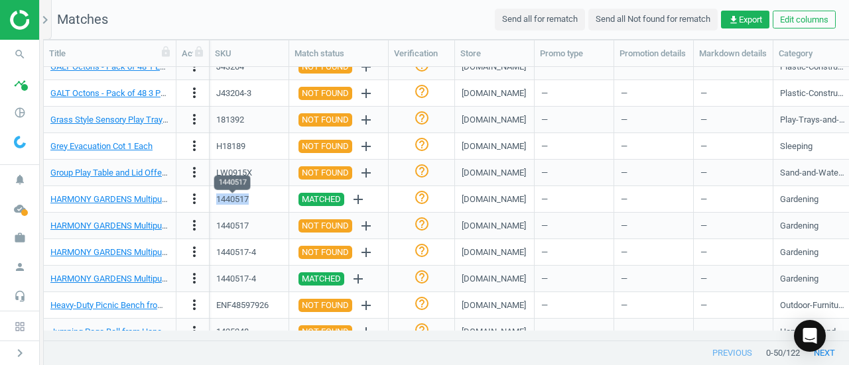
drag, startPoint x: 259, startPoint y: 199, endPoint x: 217, endPoint y: 196, distance: 41.9
click at [217, 196] on div "1440517" at bounding box center [249, 199] width 66 height 23
copy div "1440517"
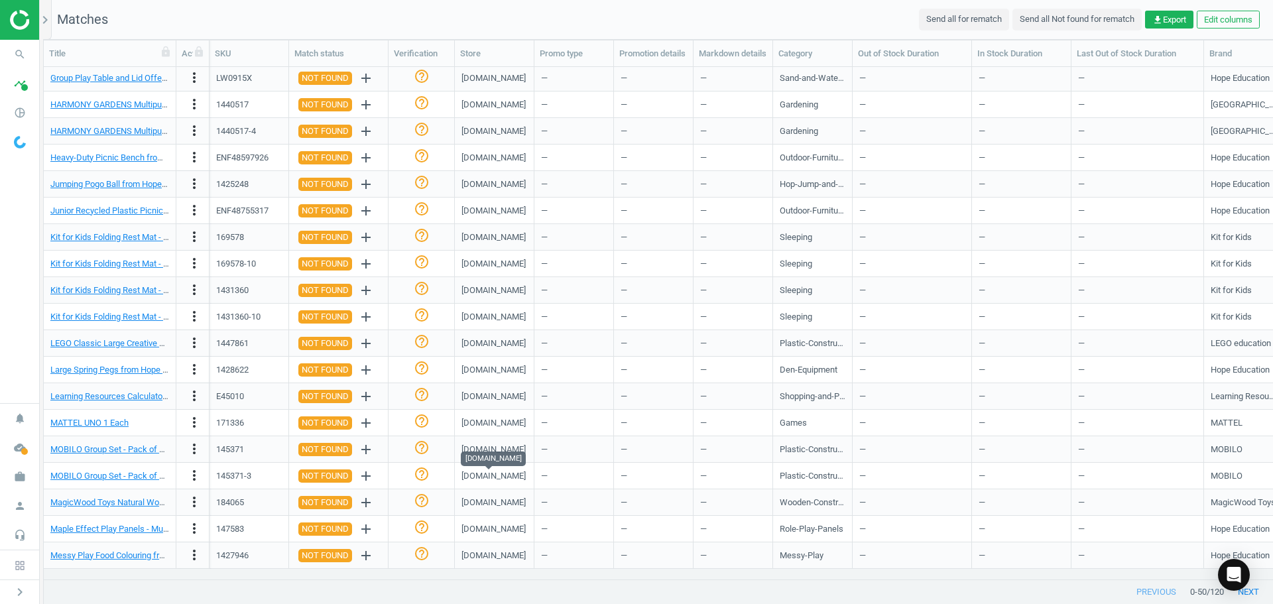
scroll to position [824, 0]
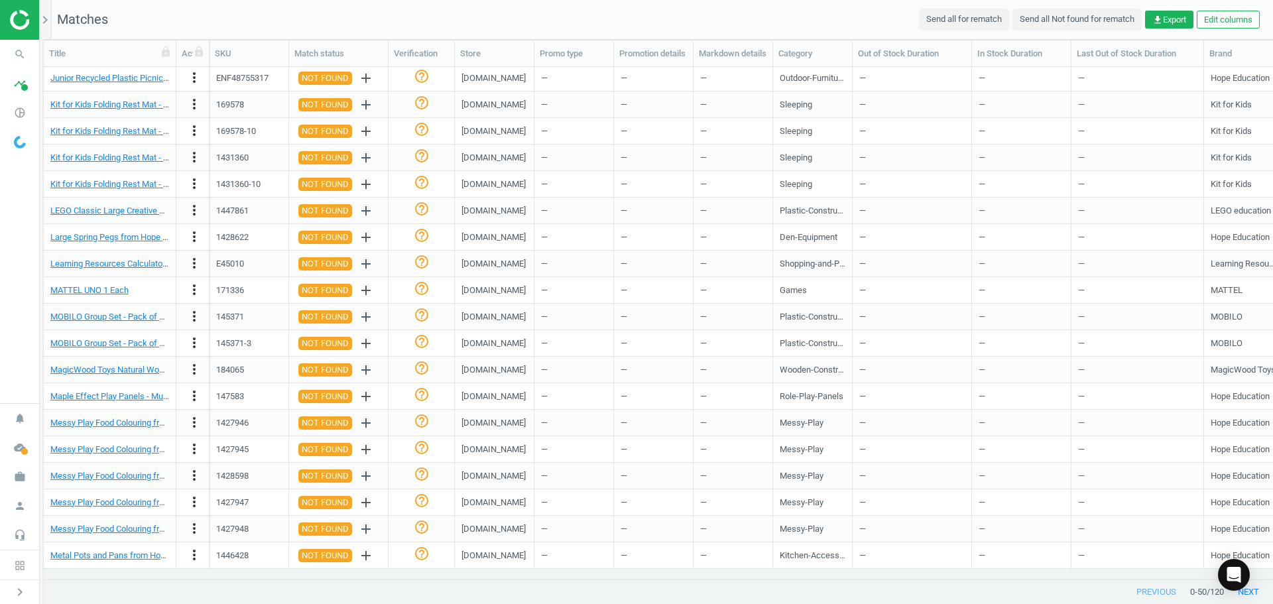
click at [540, 365] on div "—" at bounding box center [574, 423] width 80 height 27
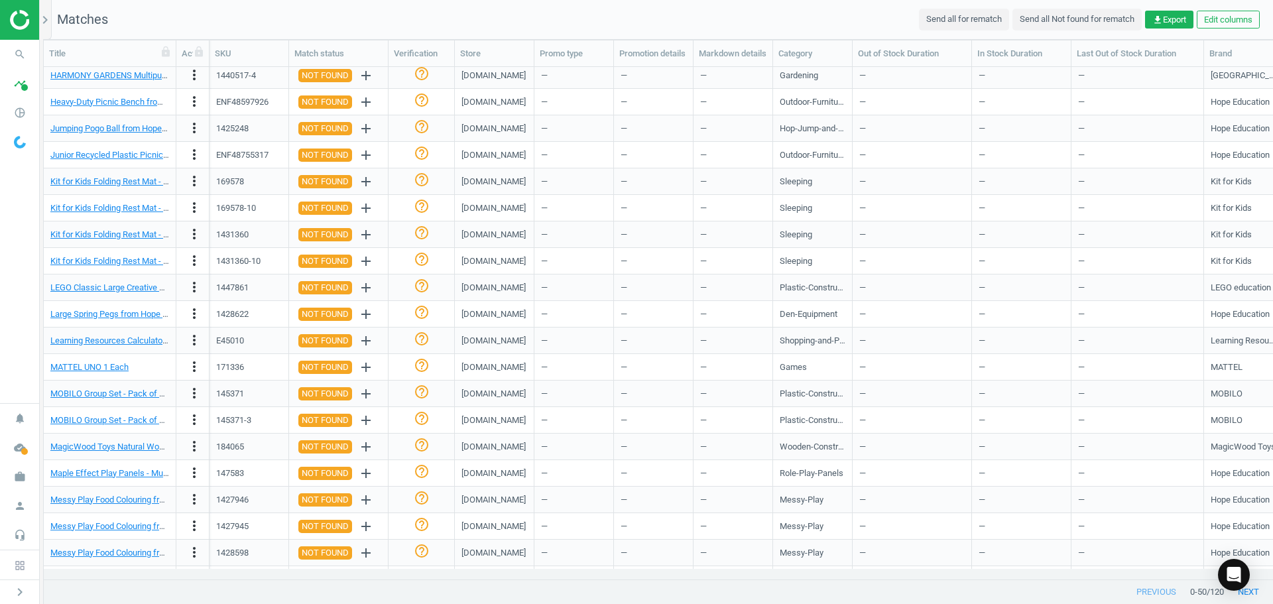
scroll to position [625, 0]
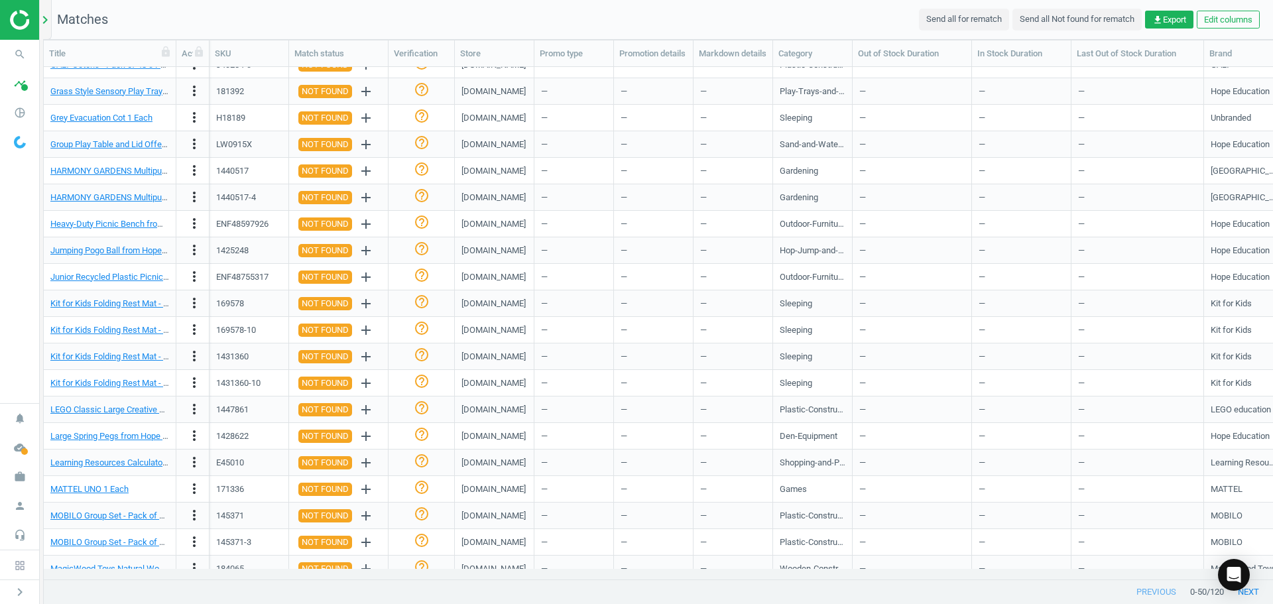
click at [48, 25] on icon "chevron_right" at bounding box center [45, 20] width 16 height 16
